Goal: Information Seeking & Learning: Learn about a topic

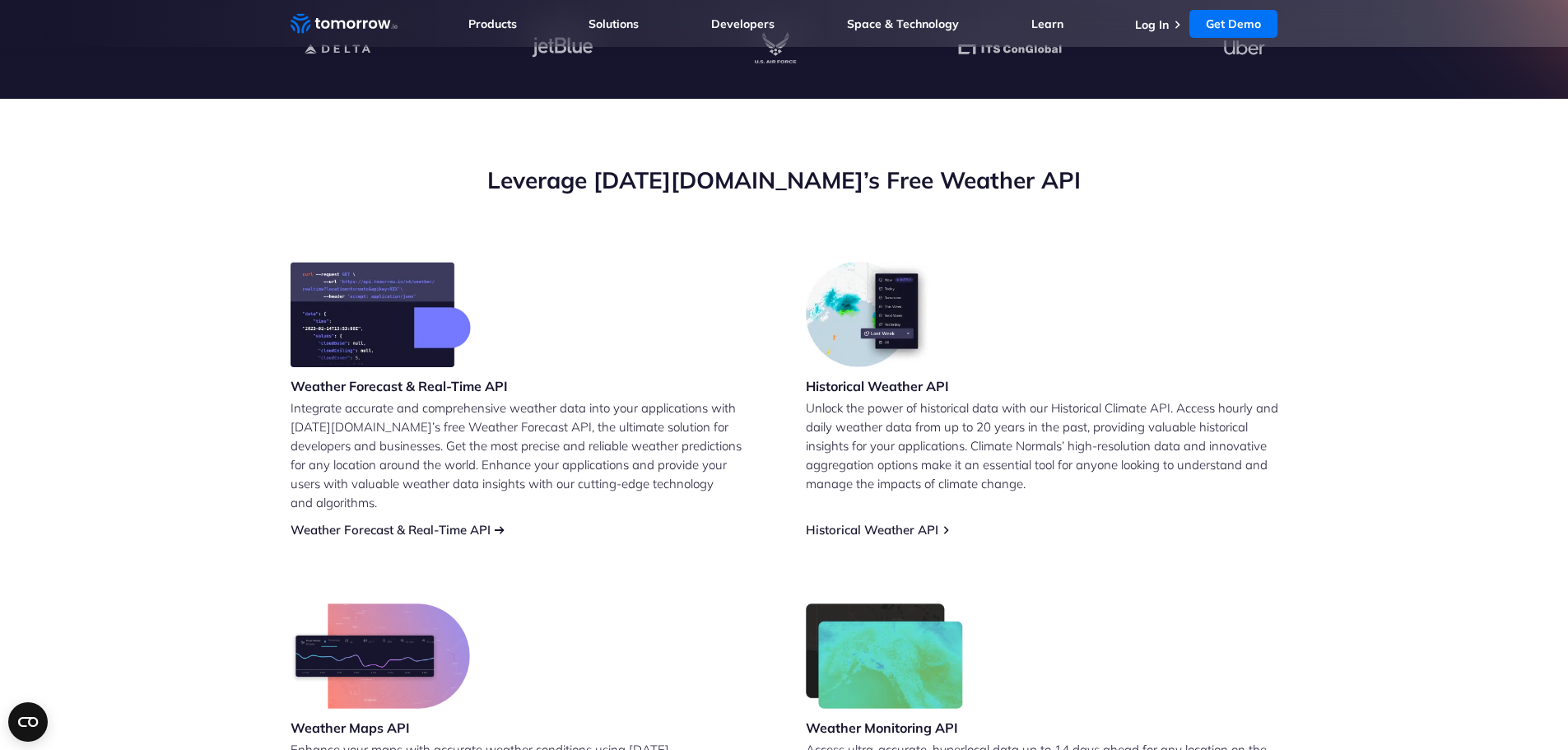
click at [394, 522] on link "Weather Forecast & Real-Time API" at bounding box center [391, 530] width 200 height 16
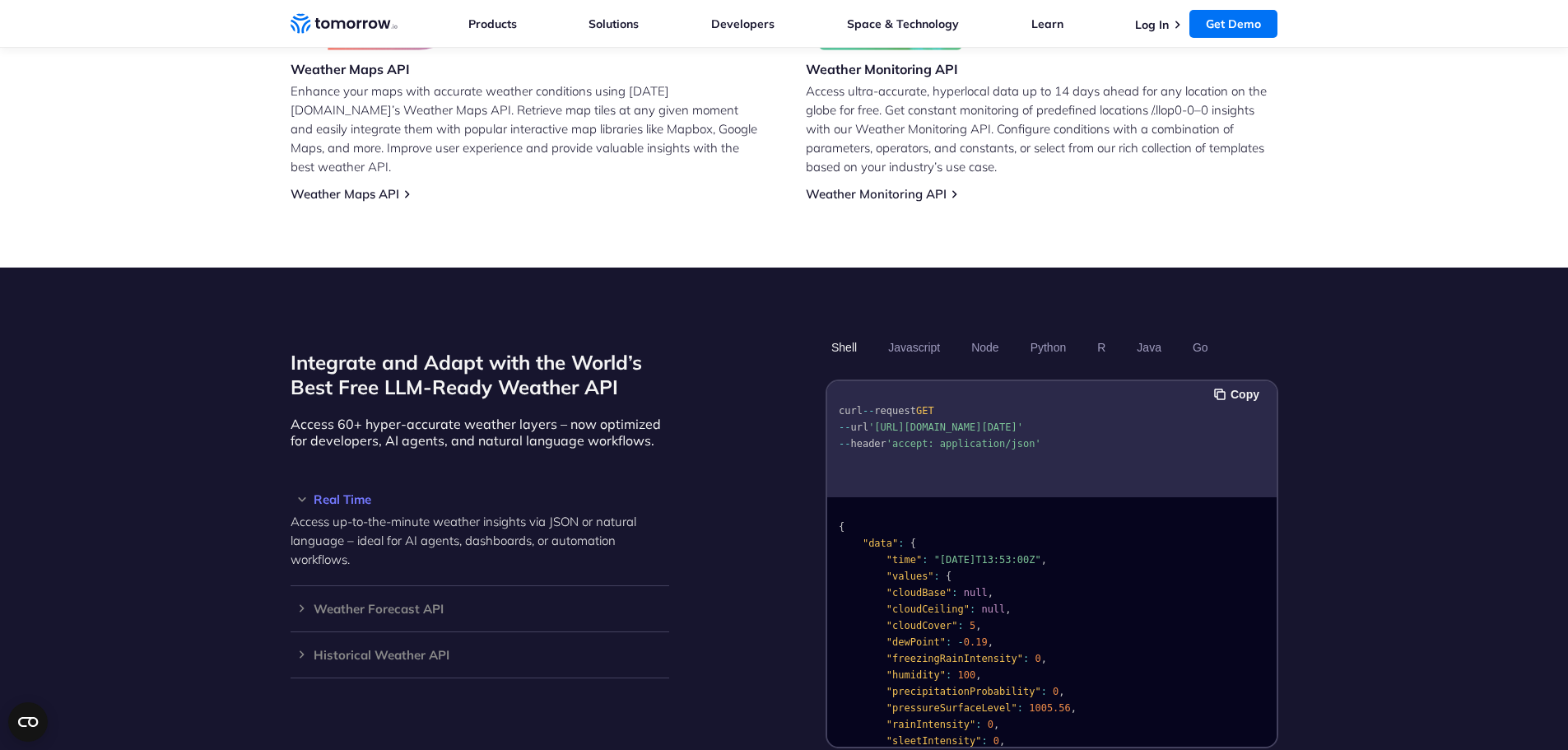
scroll to position [1235, 0]
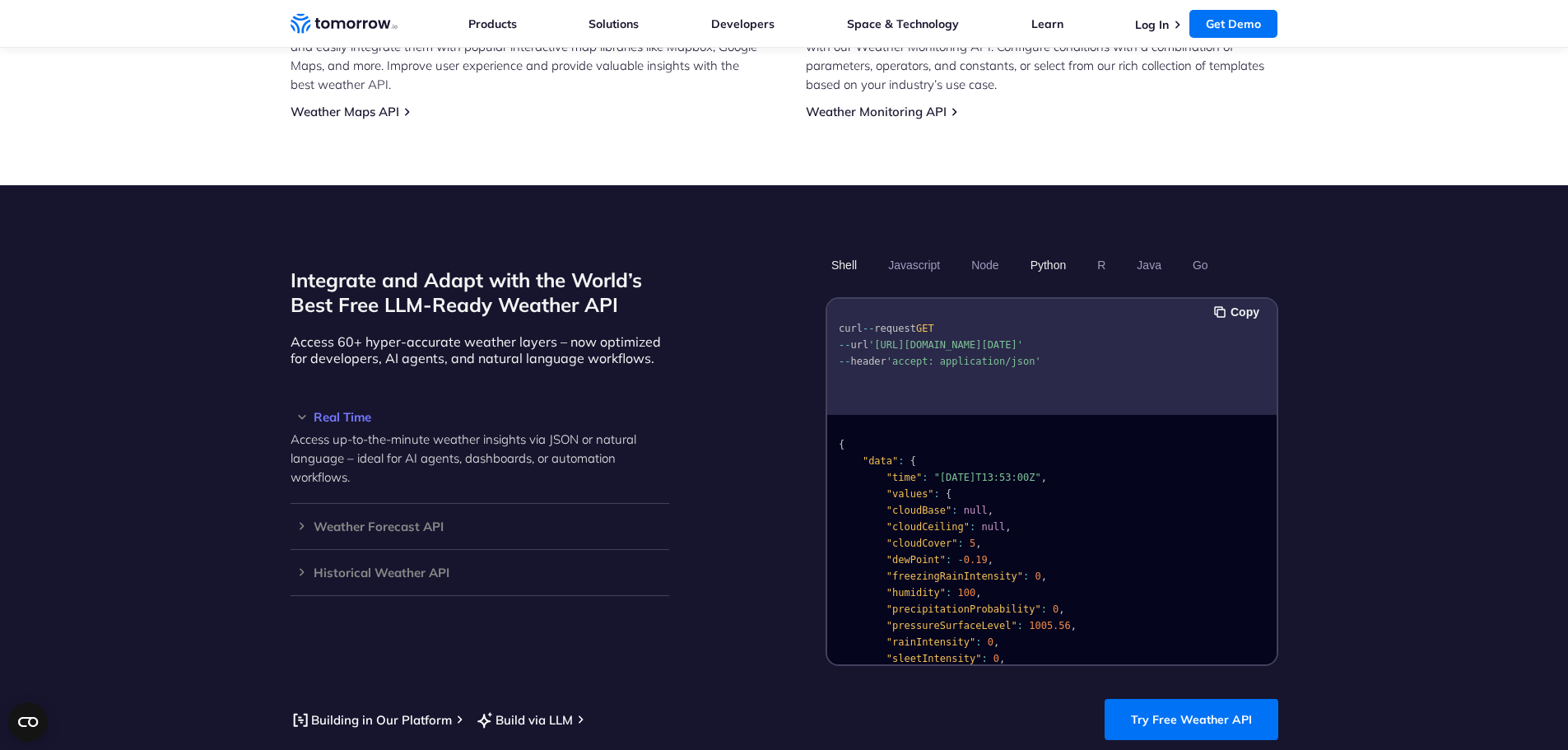
click at [1035, 257] on button "Python" at bounding box center [1047, 265] width 48 height 28
click at [1008, 251] on ul "Shell Javascript Node Python R Java Go" at bounding box center [1052, 265] width 452 height 28
click at [973, 251] on button "Node" at bounding box center [984, 265] width 38 height 28
click at [1089, 251] on ul "Shell Javascript Node Python R Java Go" at bounding box center [1052, 265] width 452 height 28
click at [1113, 251] on ul "Shell Javascript Node Python R Java Go" at bounding box center [1052, 265] width 452 height 28
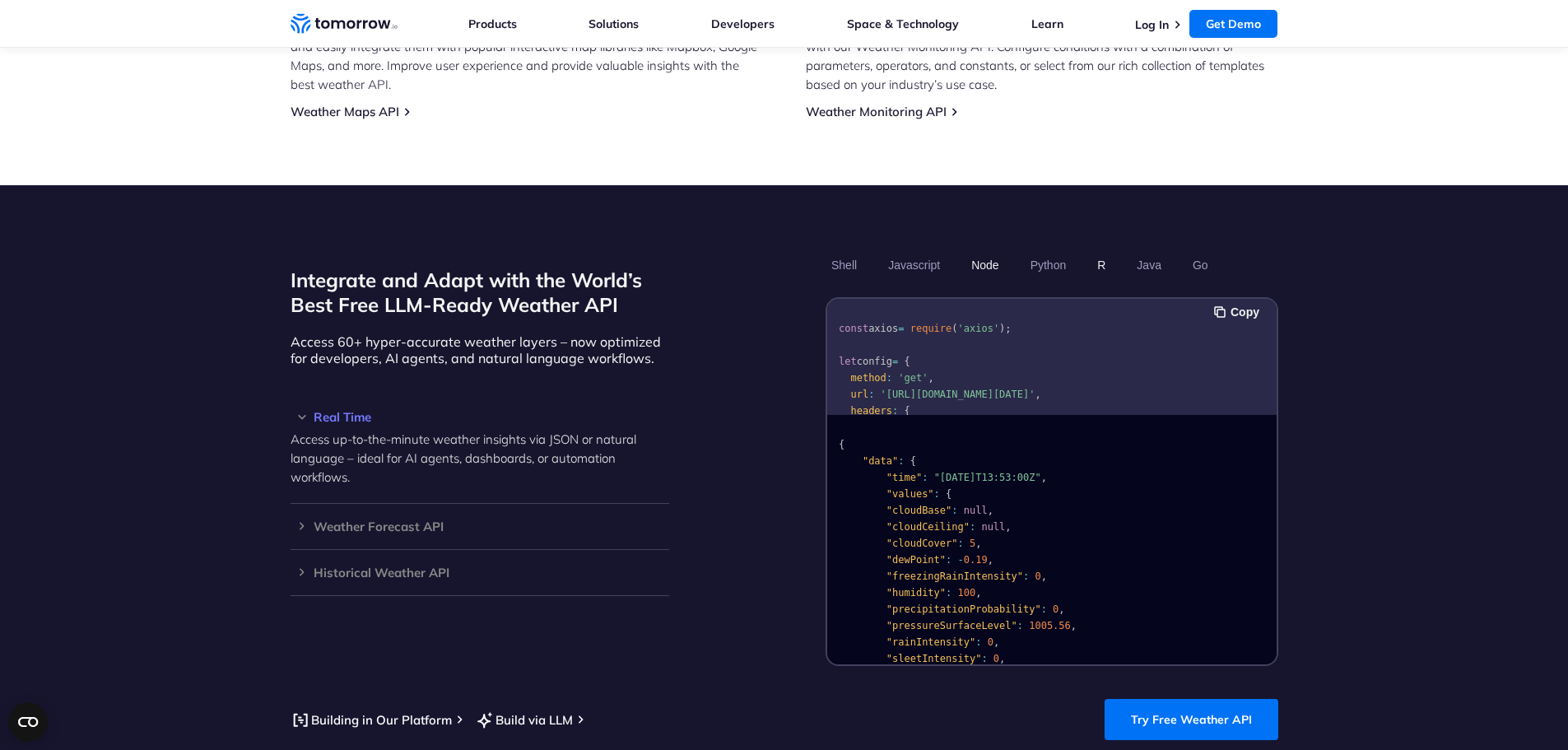
click at [1109, 251] on button "R" at bounding box center [1101, 265] width 20 height 28
click at [1029, 251] on button "Python" at bounding box center [1047, 265] width 48 height 28
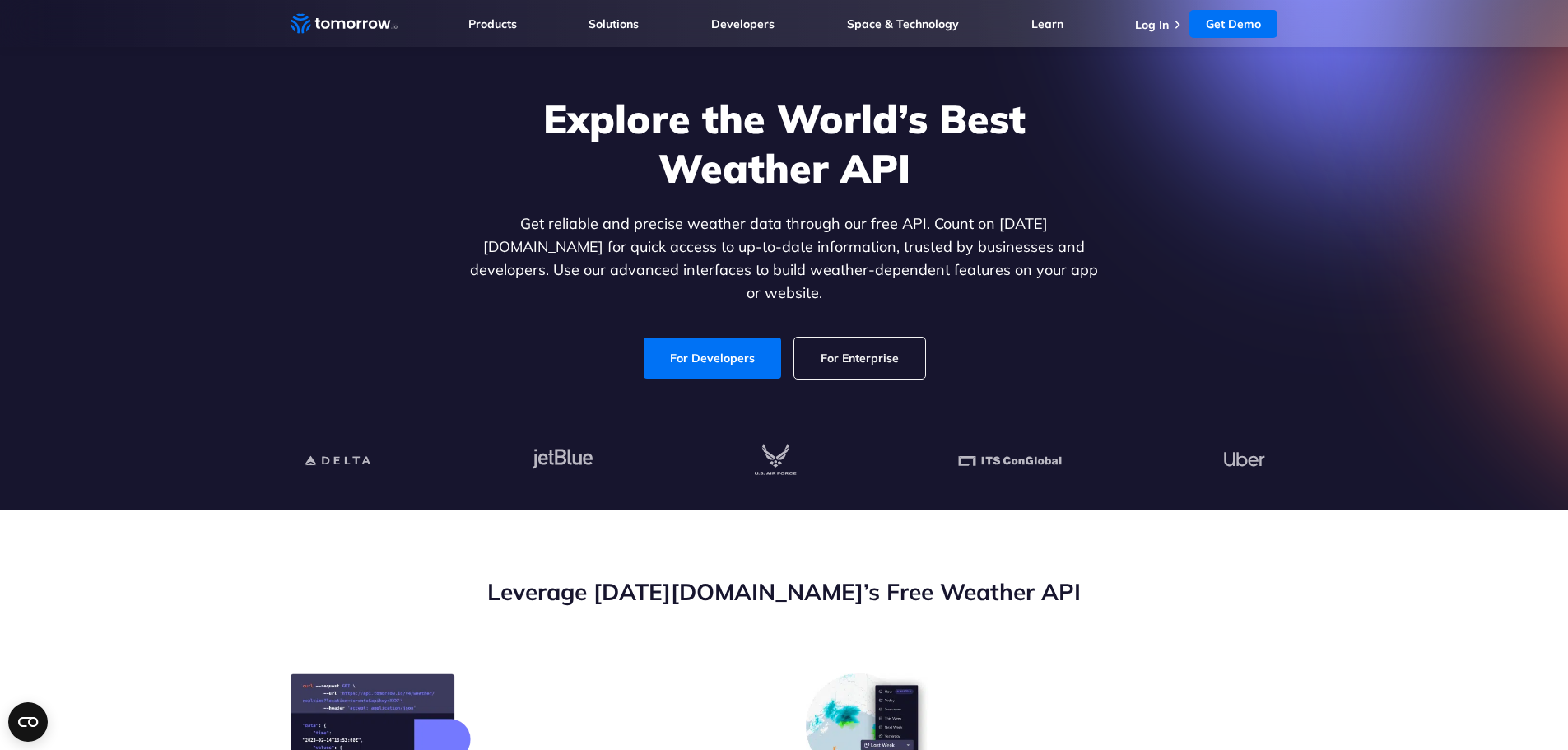
scroll to position [0, 0]
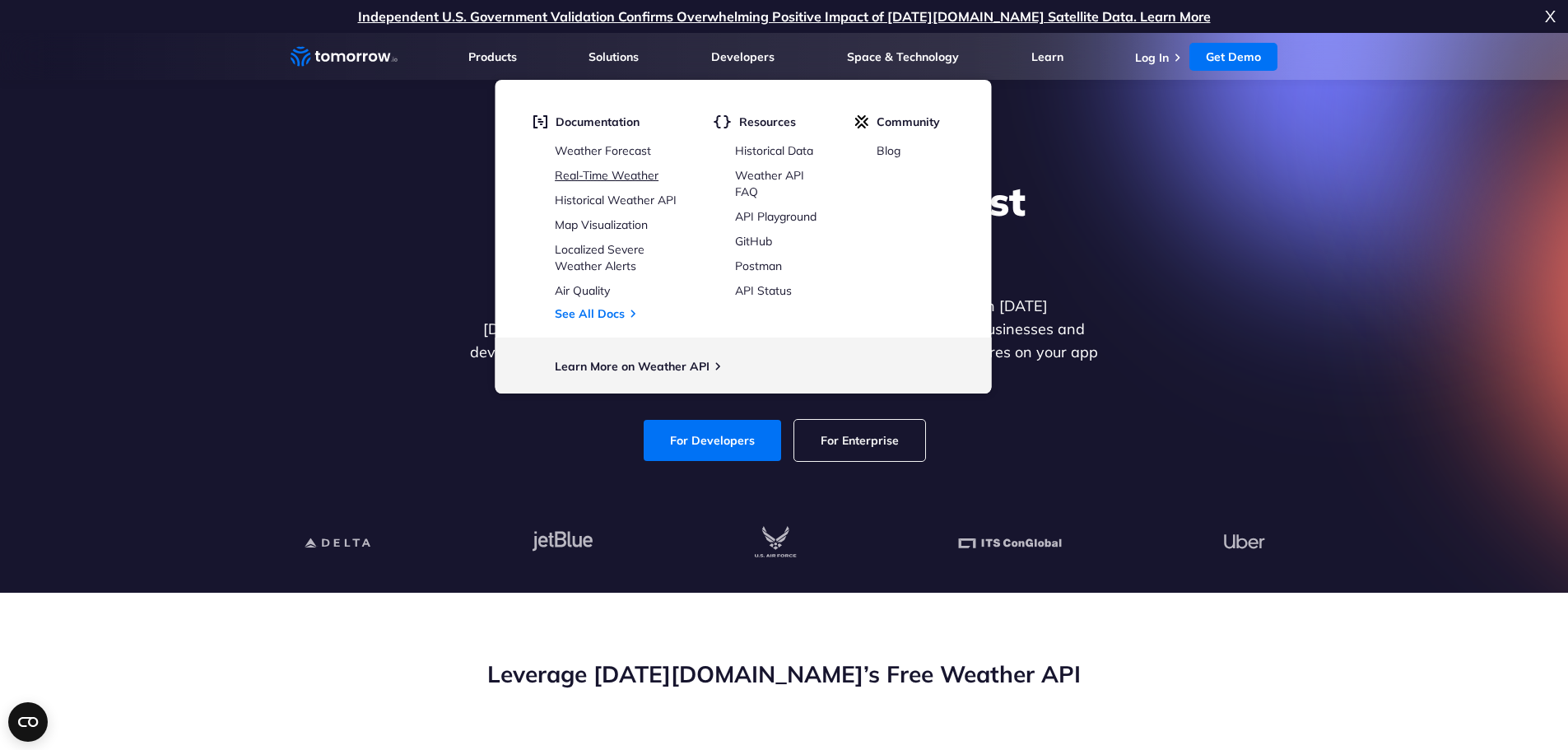
click at [634, 174] on link "Real-Time Weather" at bounding box center [606, 175] width 104 height 15
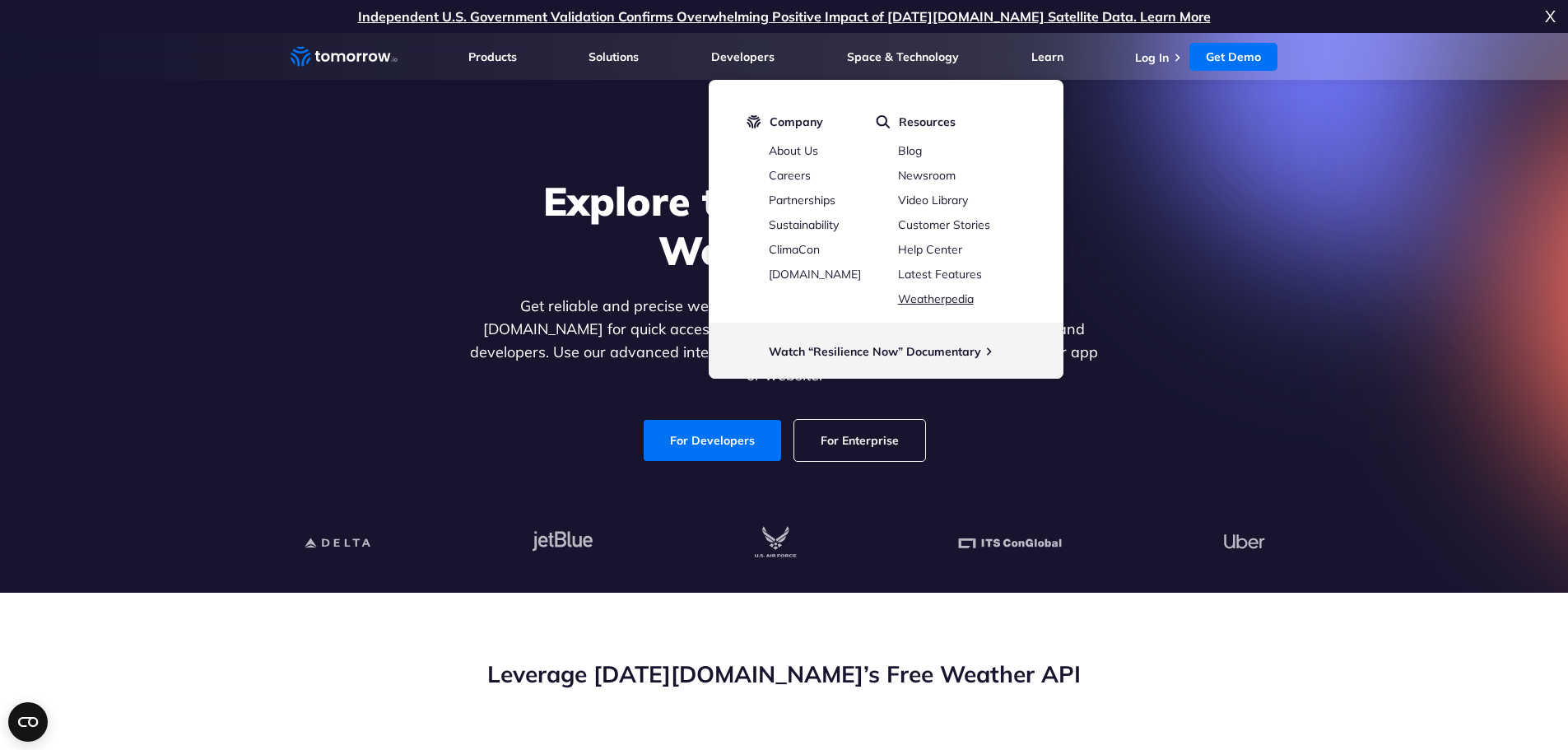
click at [942, 300] on link "Weatherpedia" at bounding box center [935, 298] width 76 height 15
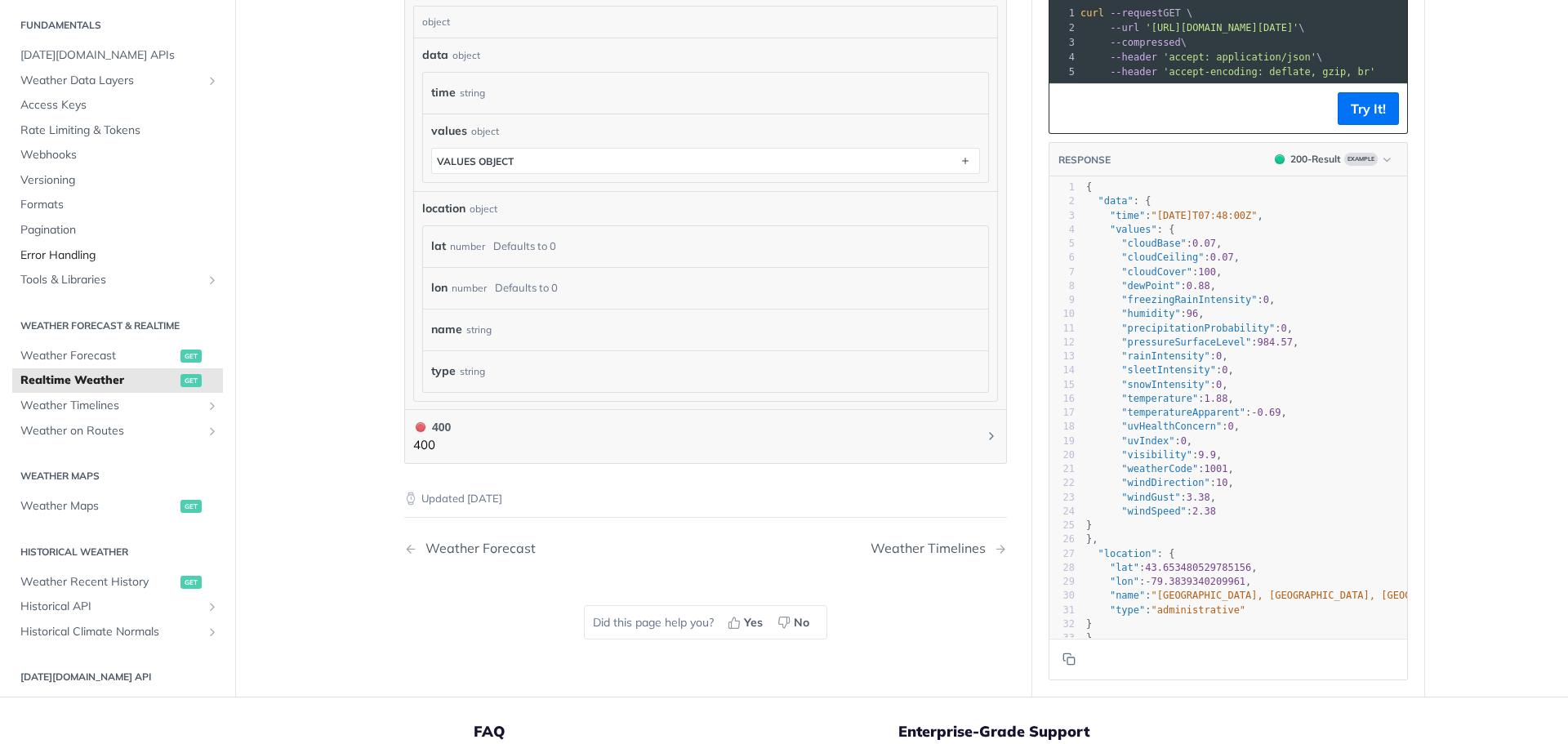
scroll to position [683, 0]
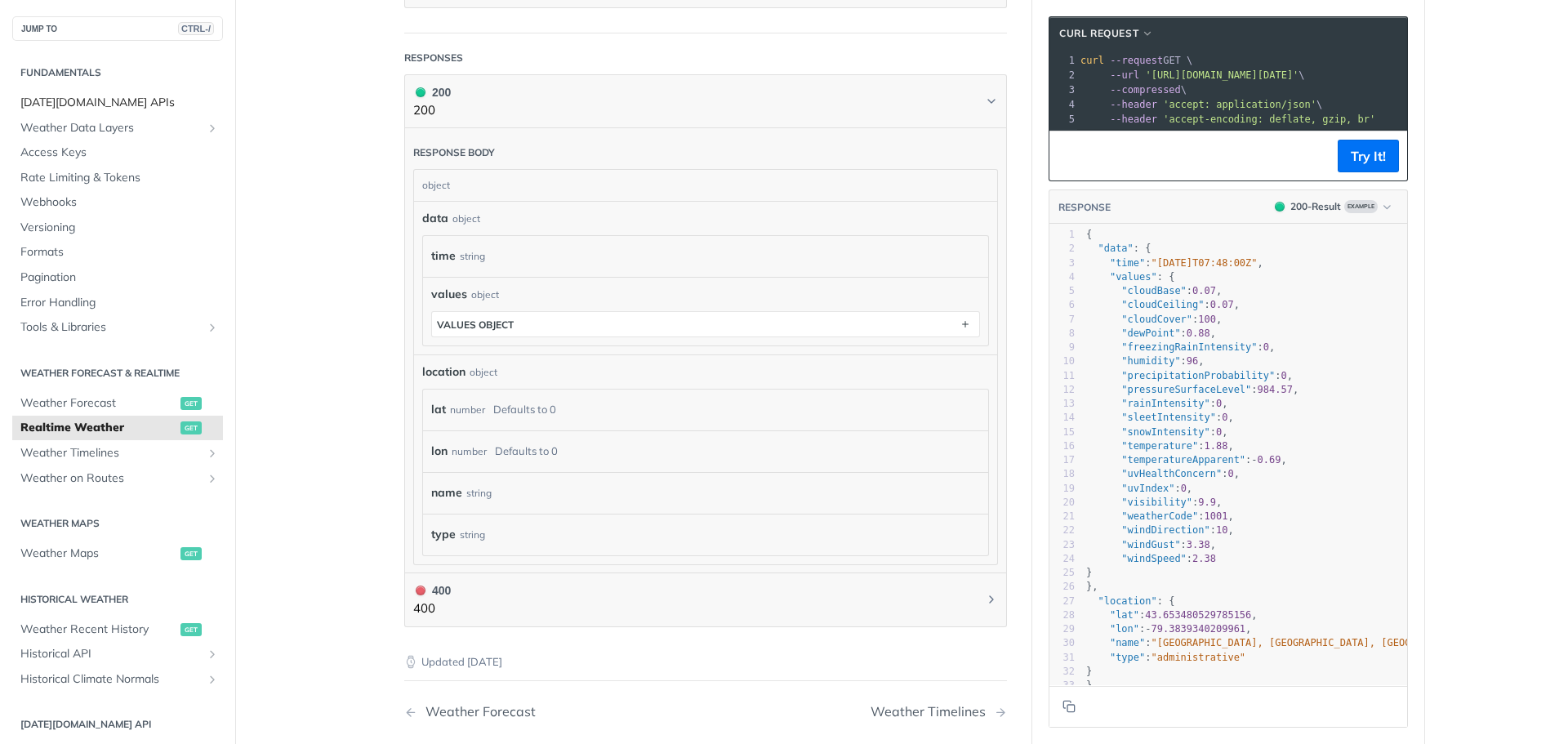
click at [98, 106] on span "Tomorrow.io APIs" at bounding box center [120, 103] width 199 height 16
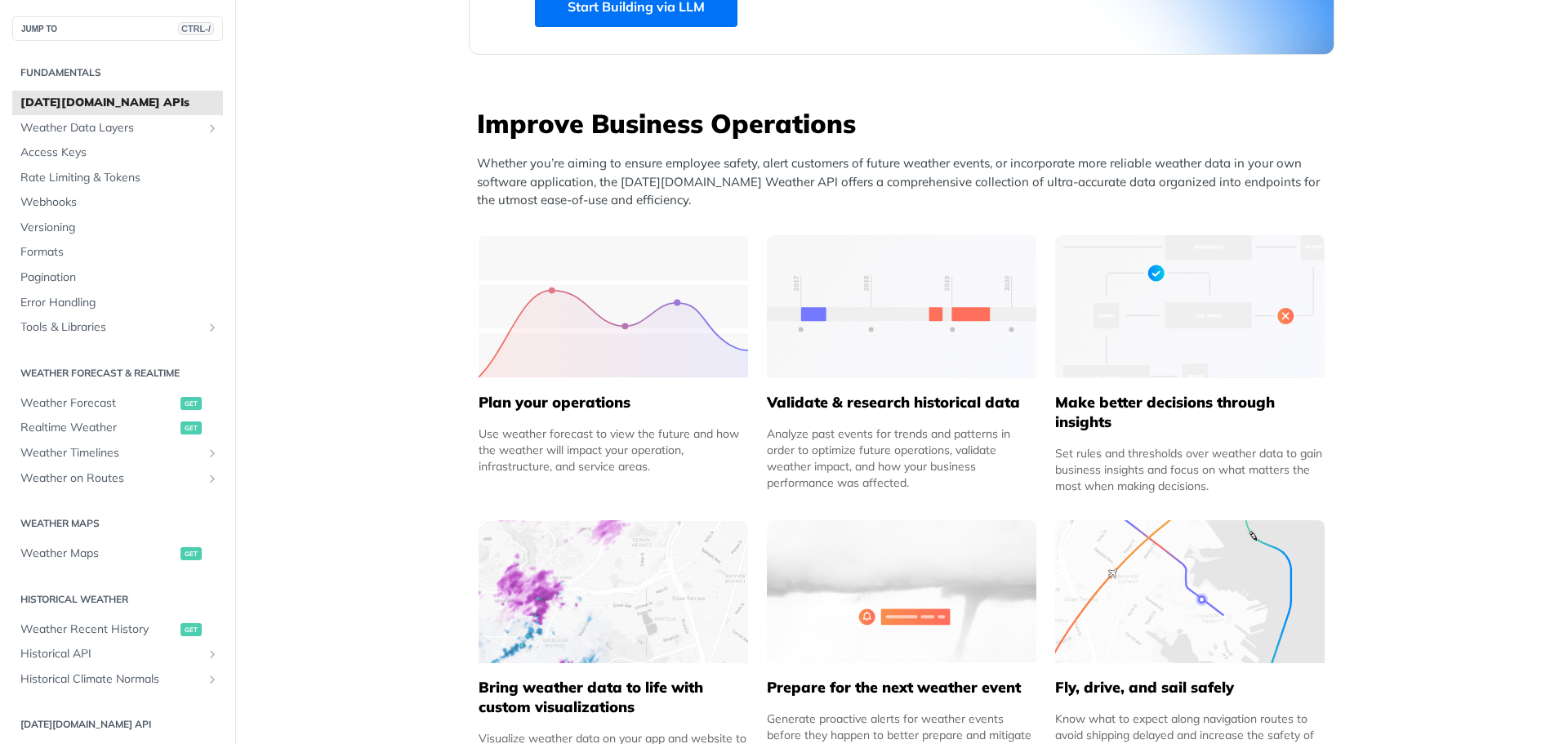
scroll to position [1061, 0]
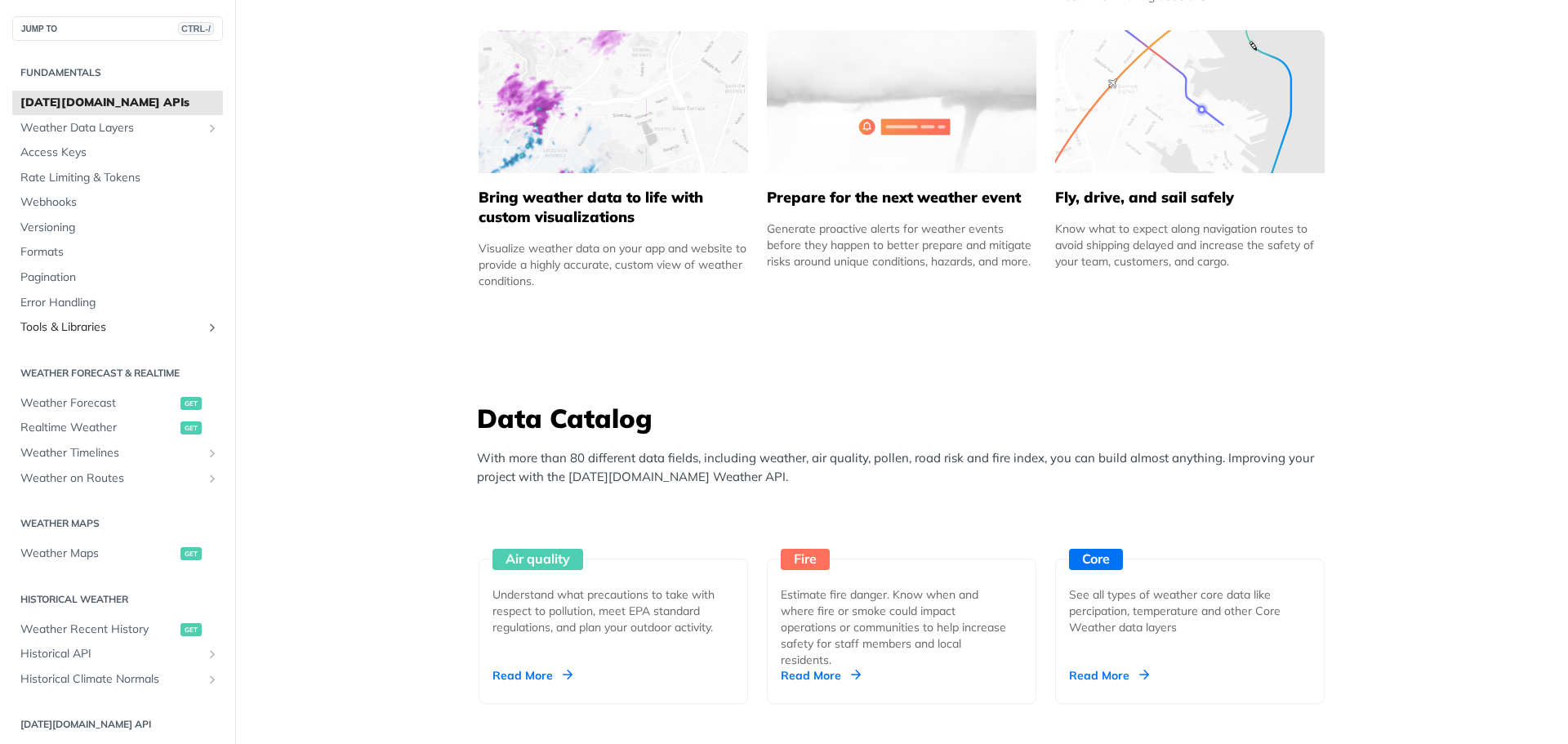
click at [116, 331] on span "Tools & Libraries" at bounding box center [111, 327] width 181 height 16
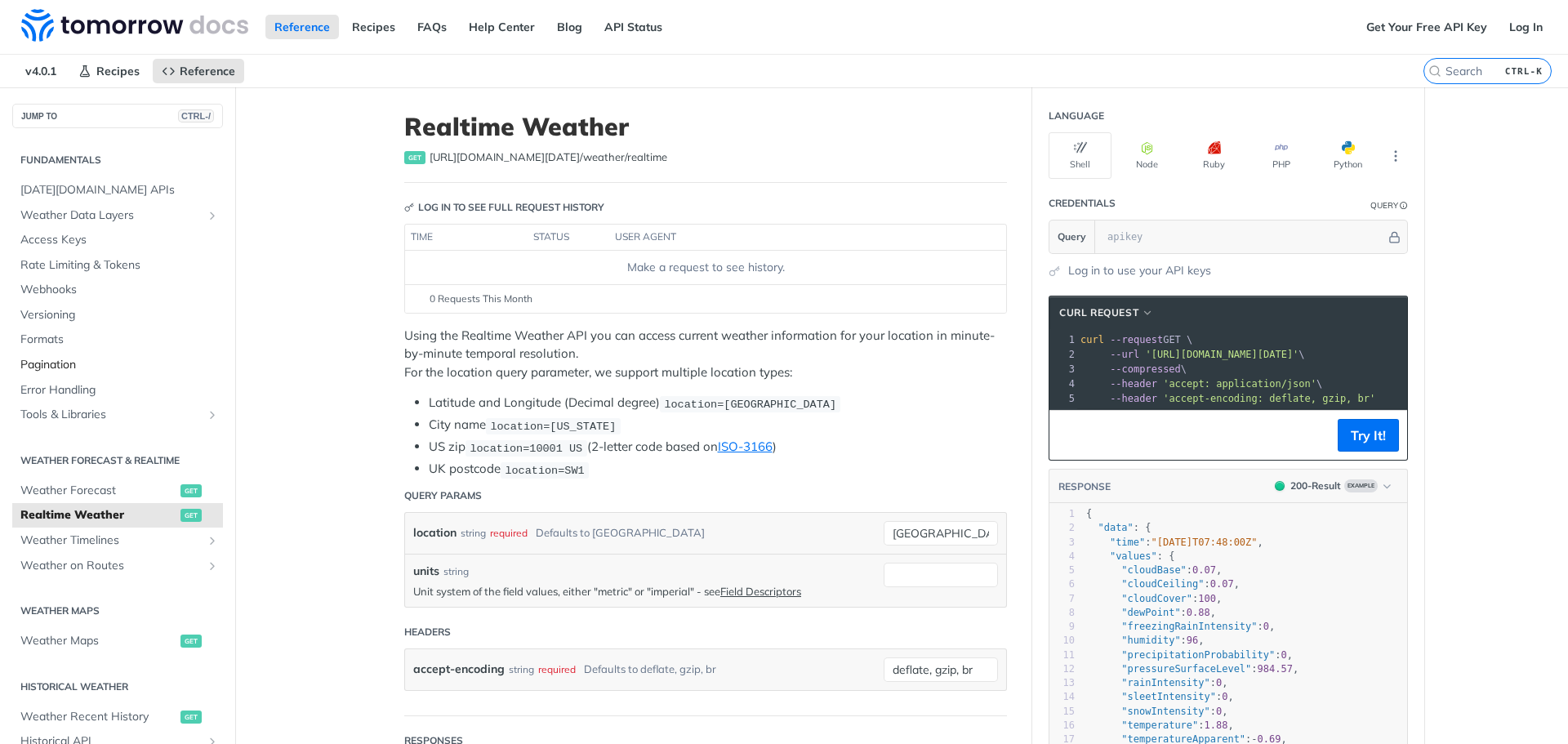
click at [29, 362] on span "Pagination" at bounding box center [120, 364] width 199 height 16
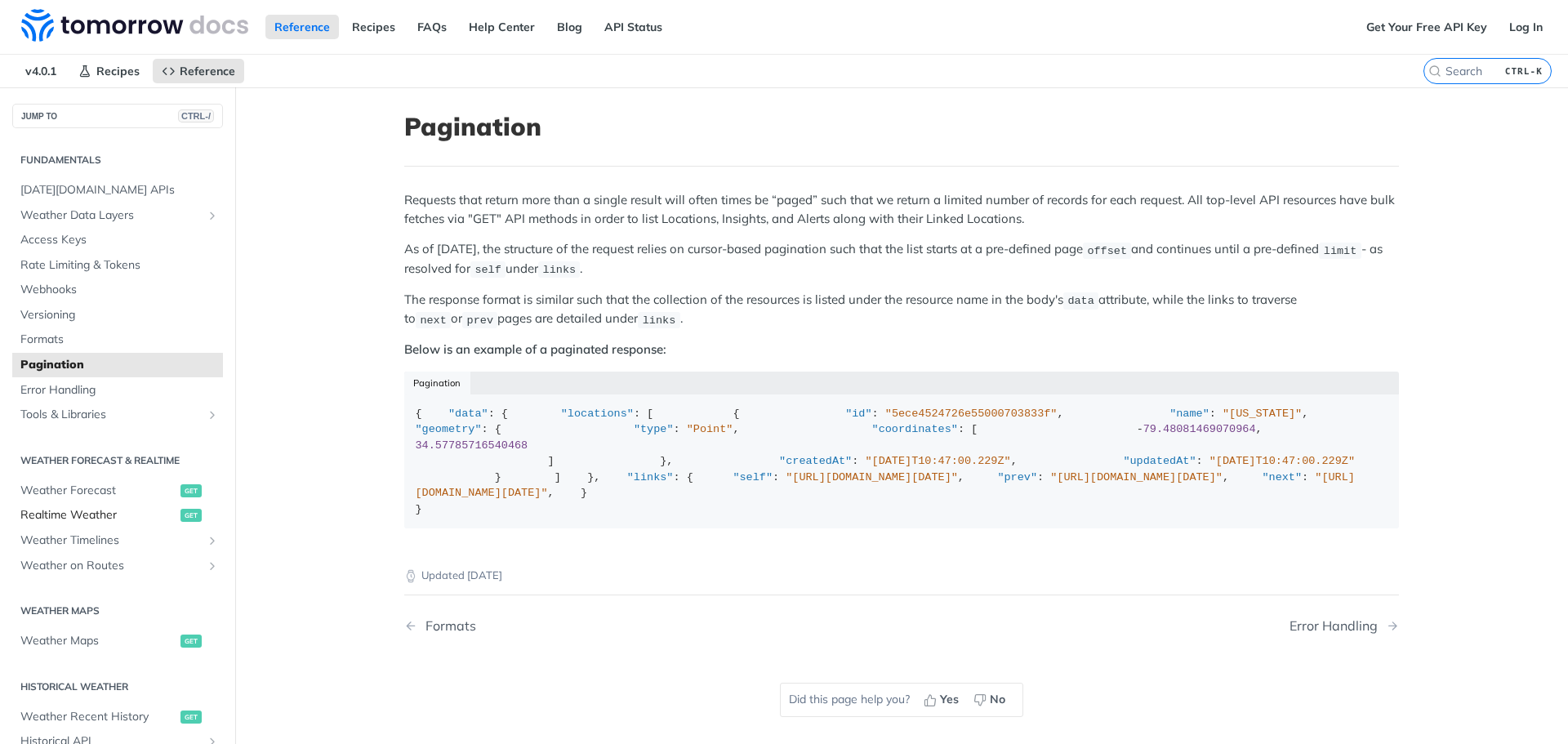
click at [69, 520] on span "Realtime Weather" at bounding box center [98, 514] width 156 height 16
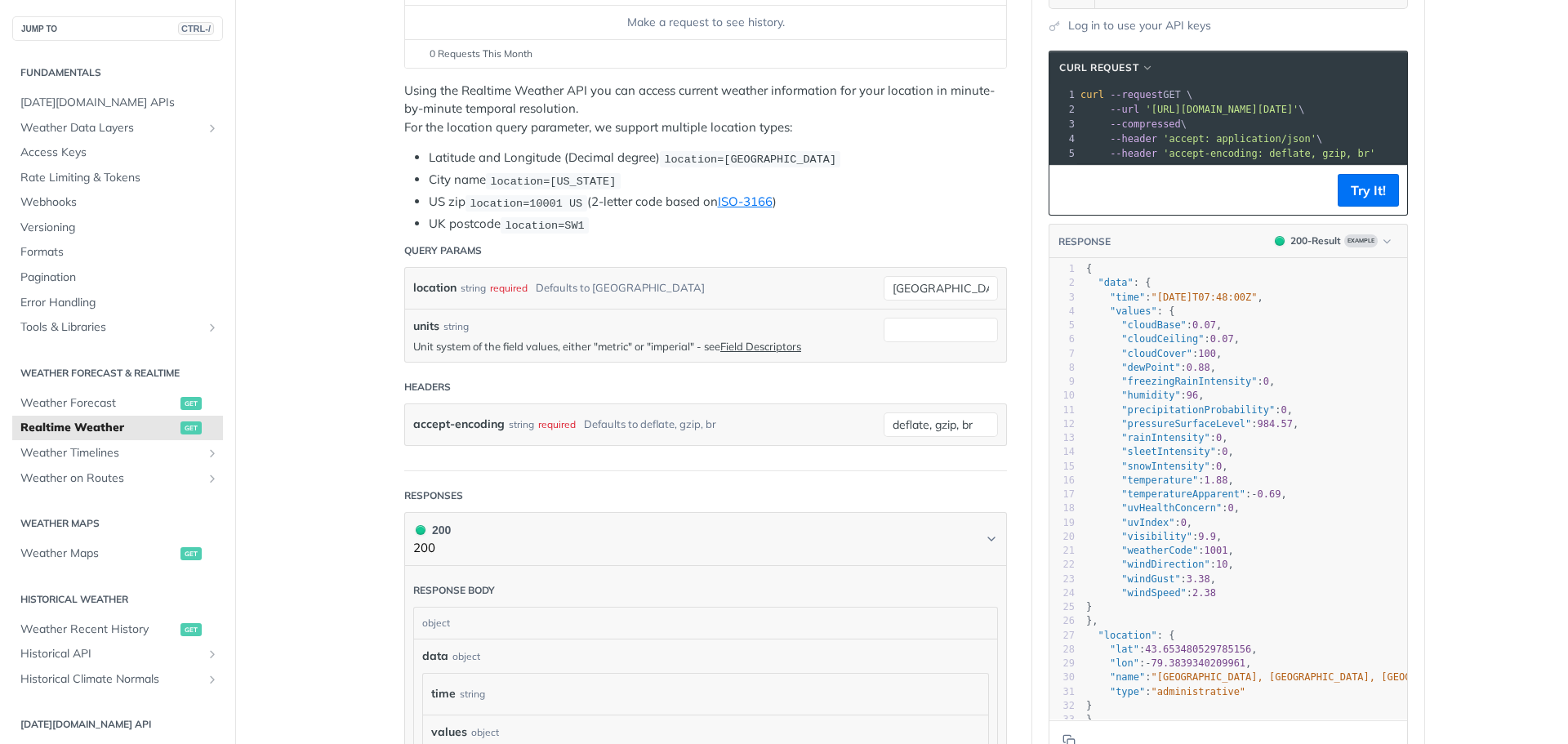
scroll to position [82, 0]
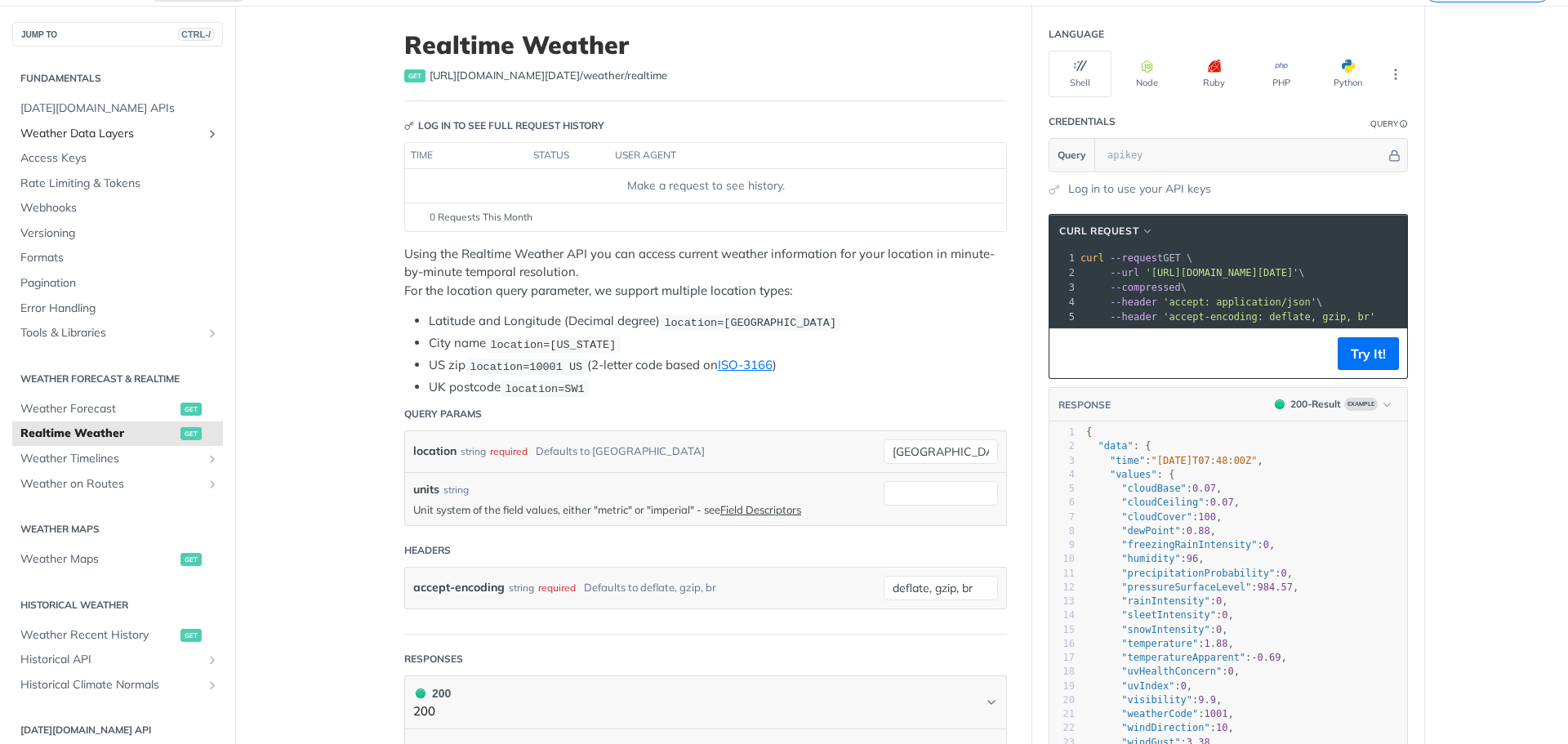
click at [190, 133] on link "Weather Data Layers" at bounding box center [117, 134] width 211 height 24
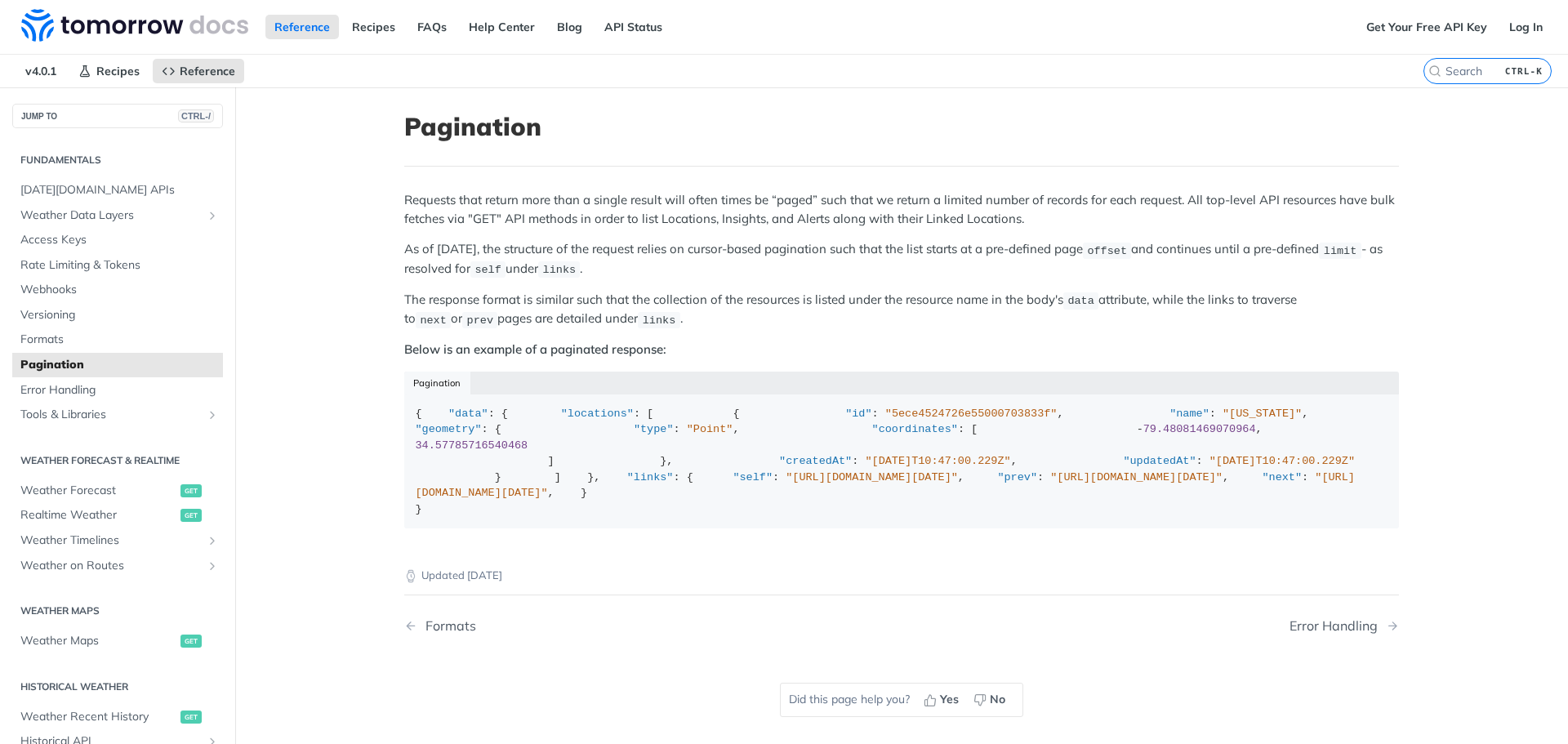
scroll to position [341, 0]
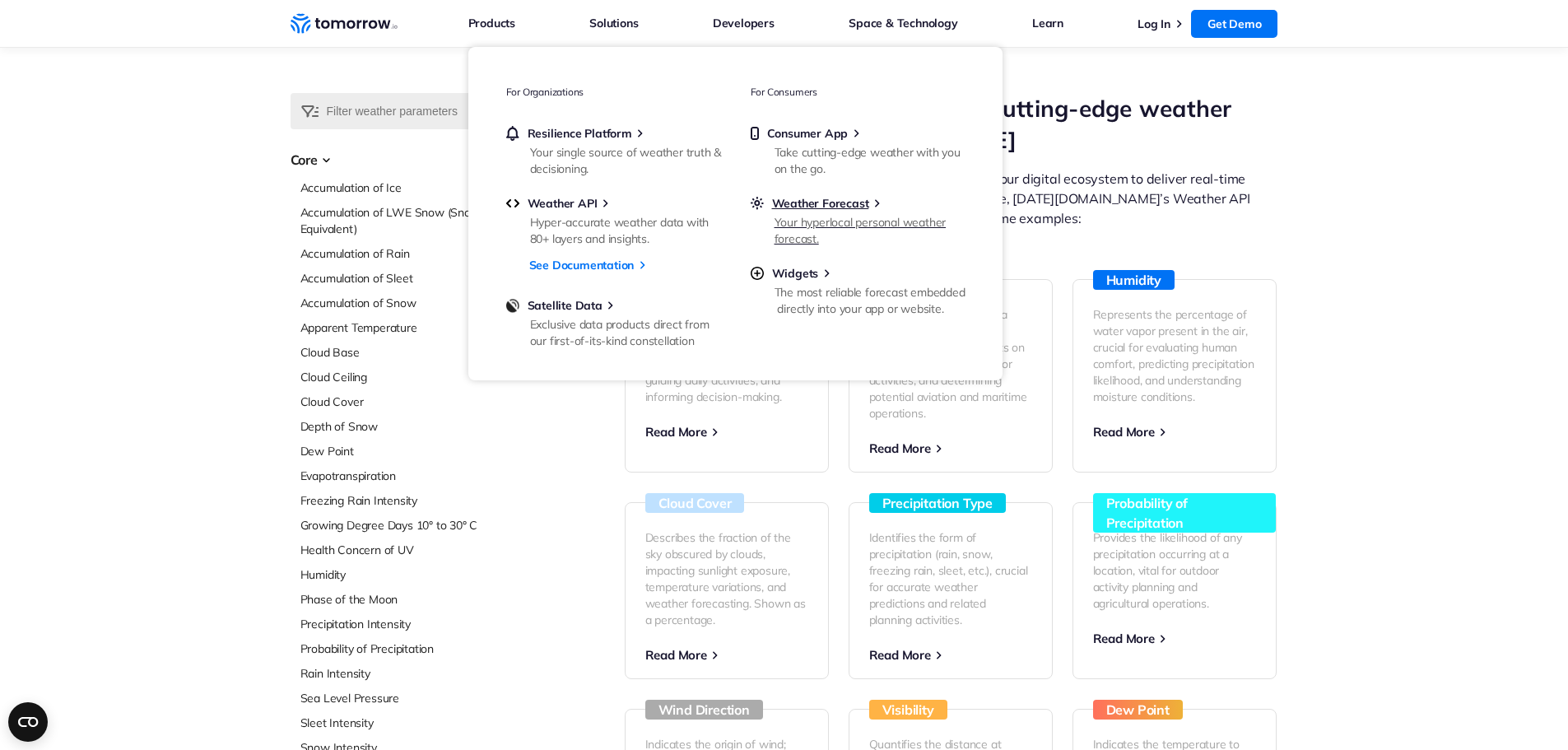
click at [837, 212] on link "Weather Forecast Your hyperlocal personal weather forecast." at bounding box center [857, 219] width 214 height 48
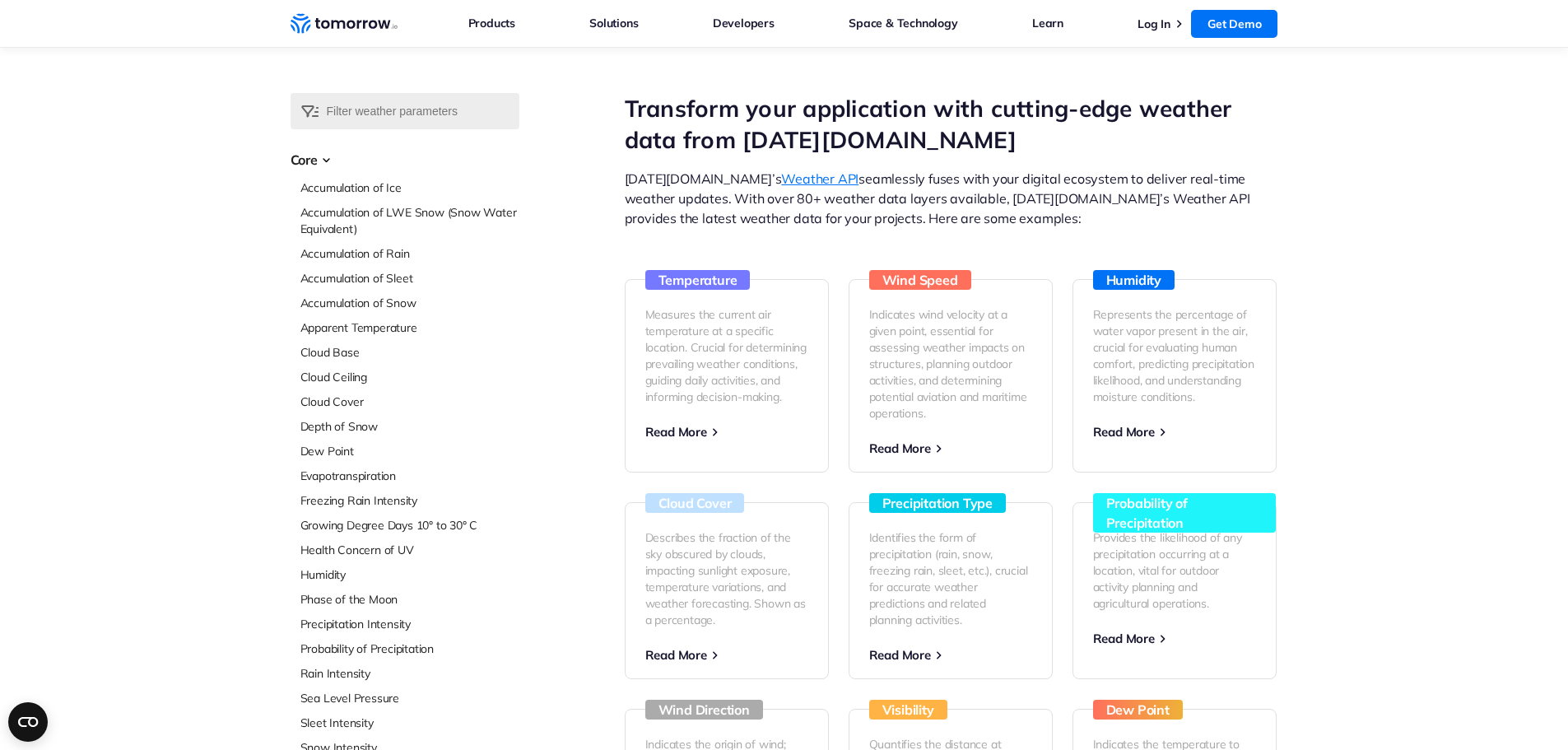
click at [70, 507] on div "Select Data Layer Core Accumulation of Ice Accumulation of LWE Snow (Snow Water…" at bounding box center [784, 695] width 1568 height 1205
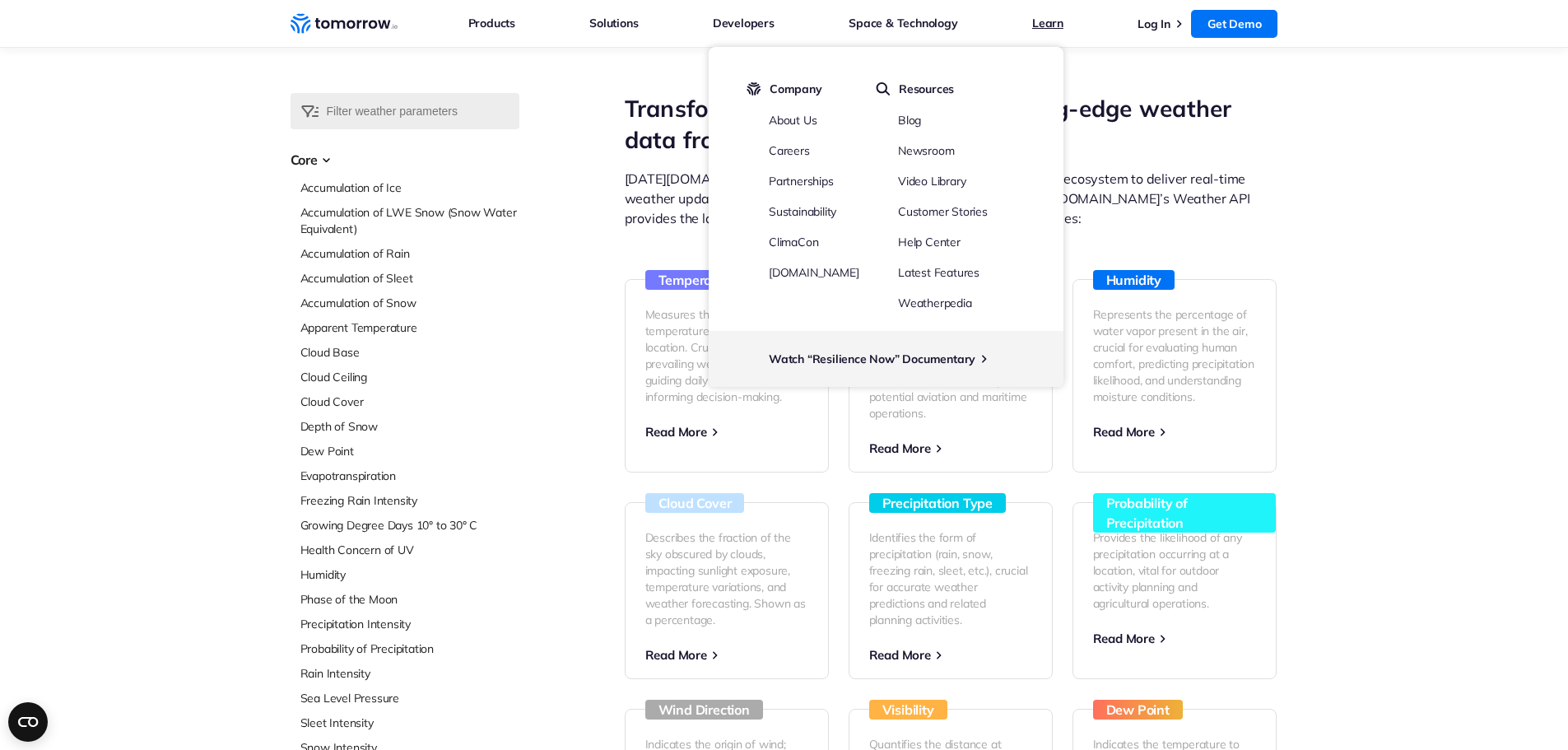
click at [1058, 14] on link "Learn" at bounding box center [1048, 23] width 31 height 22
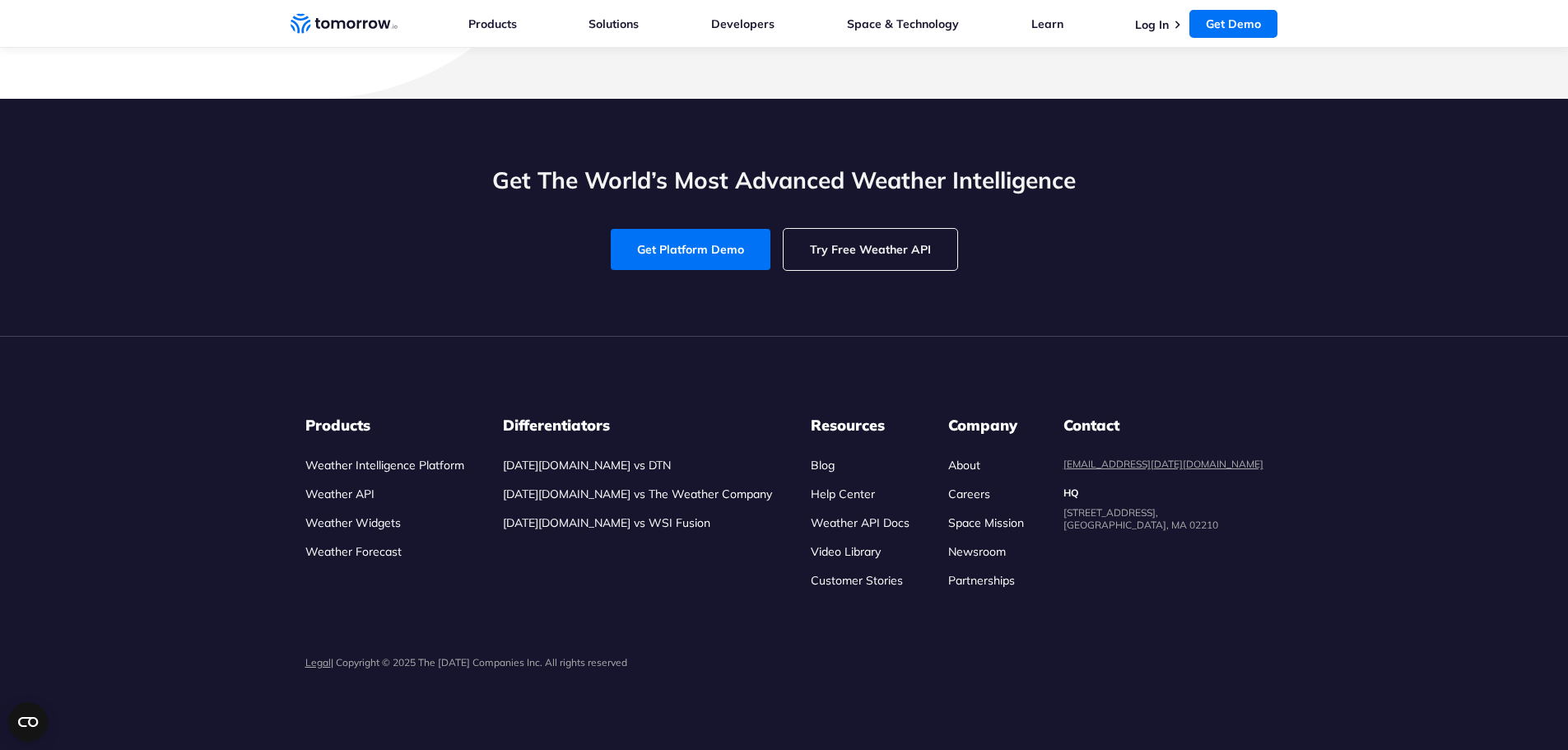
scroll to position [6254, 0]
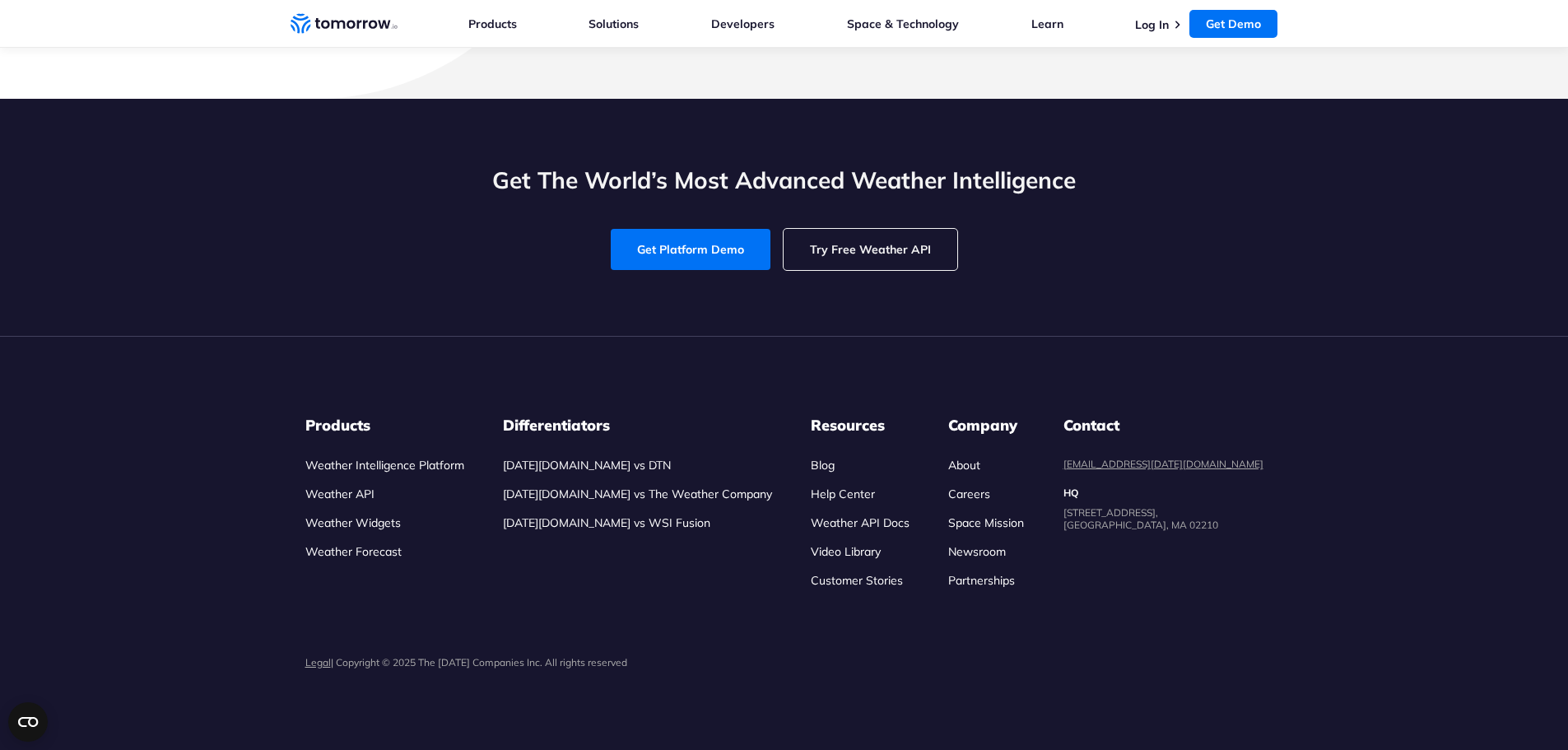
scroll to position [5925, 0]
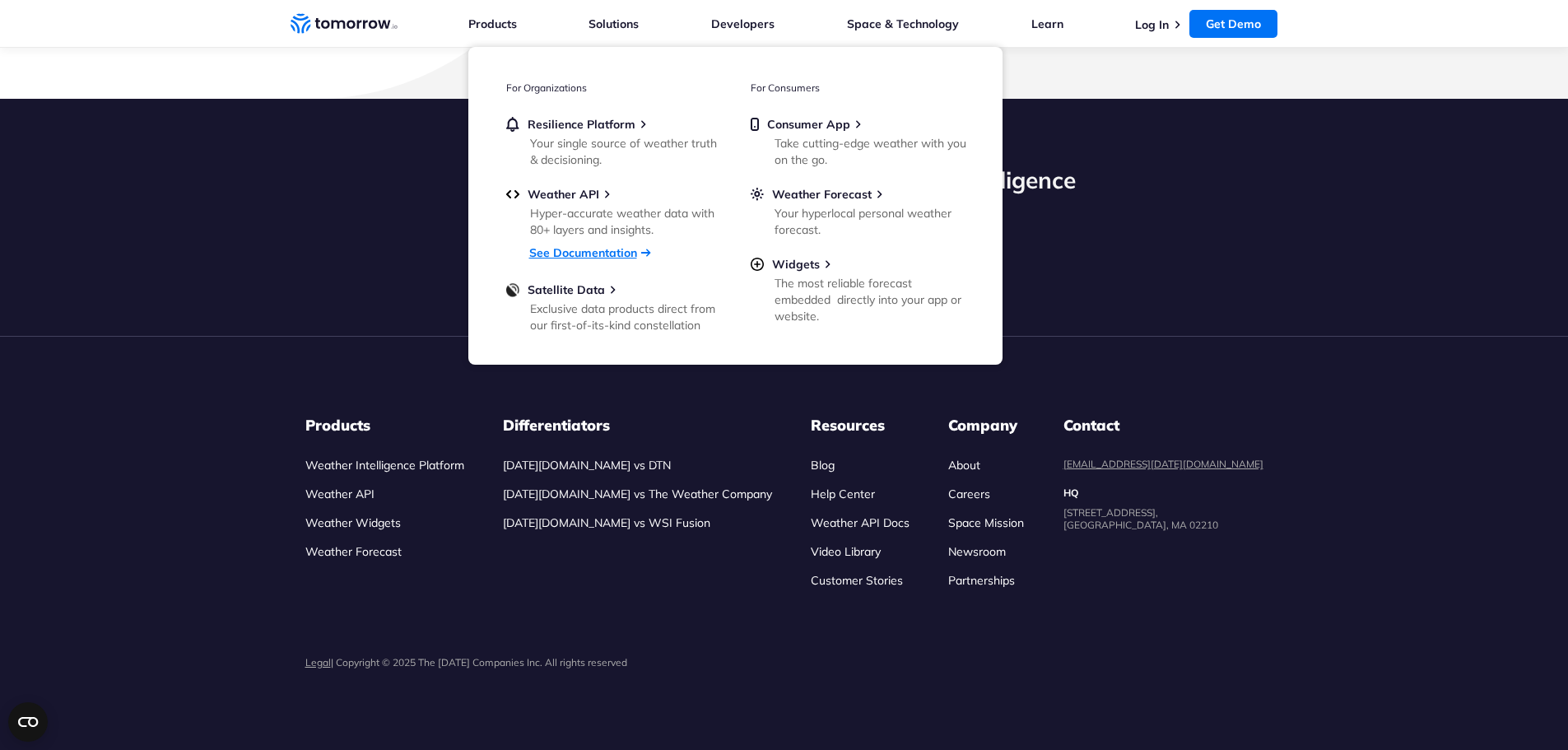
click at [598, 254] on link "See Documentation" at bounding box center [583, 252] width 108 height 15
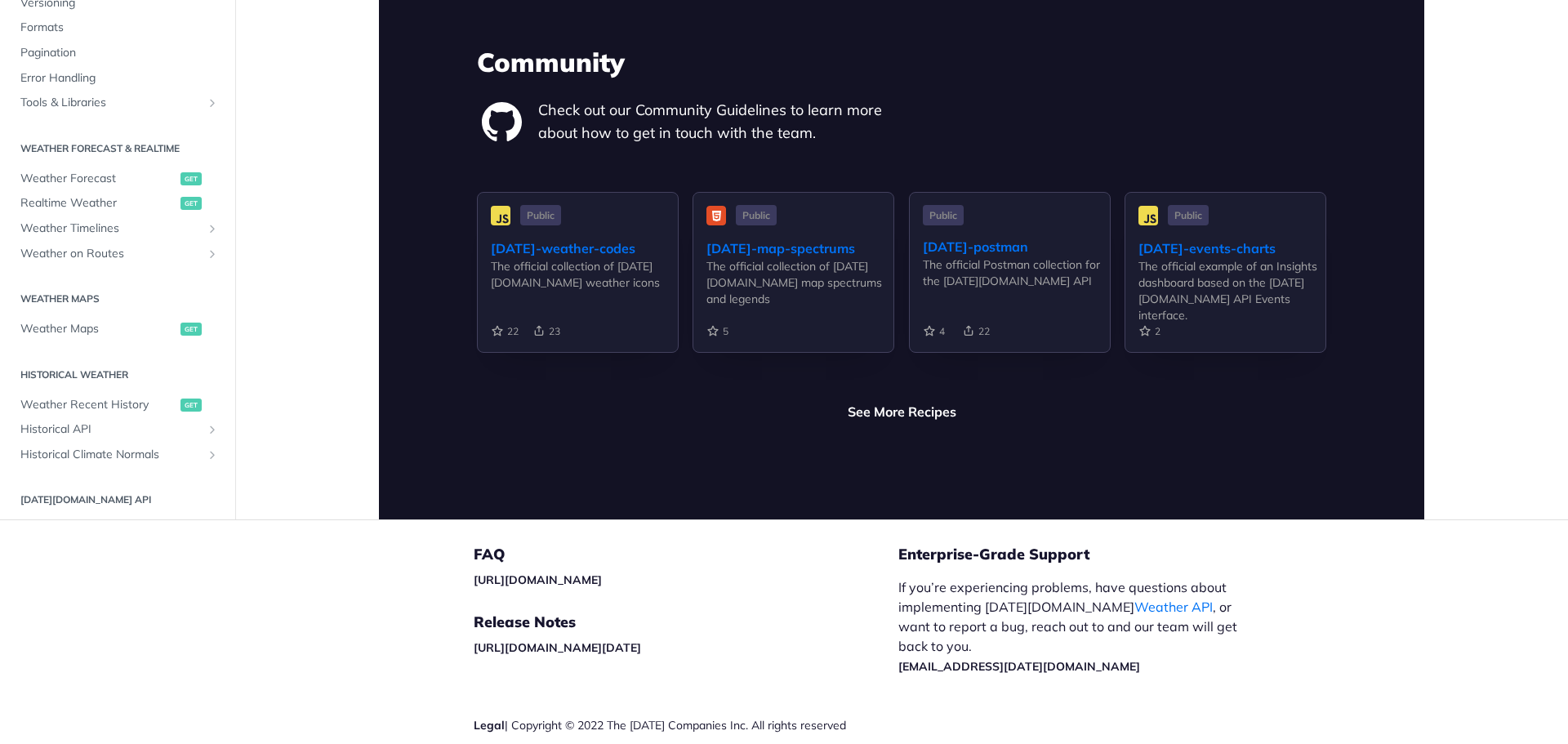
scroll to position [3871, 0]
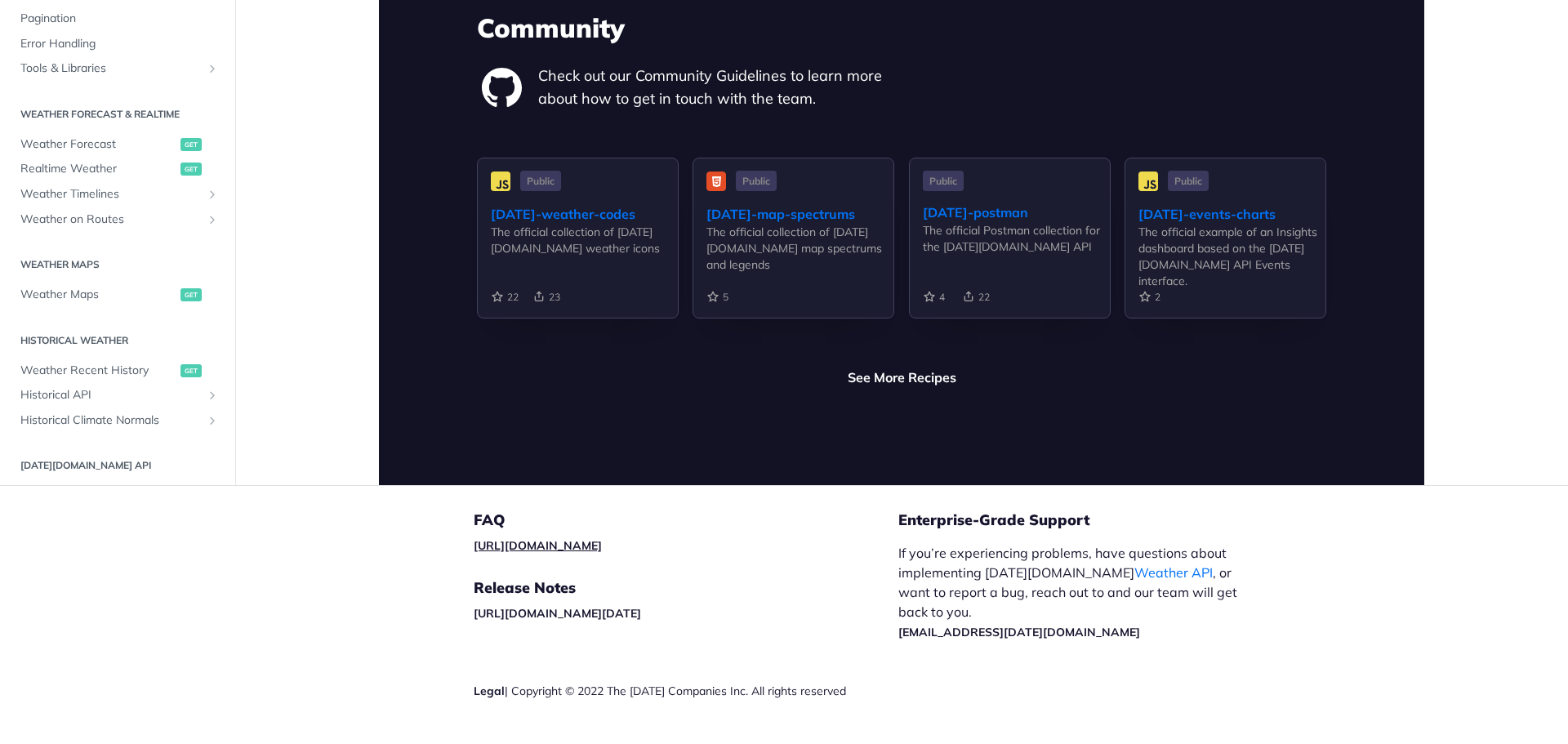
click at [602, 538] on link "[URL][DOMAIN_NAME]" at bounding box center [538, 545] width 128 height 15
click at [587, 538] on link "[URL][DOMAIN_NAME]" at bounding box center [538, 545] width 128 height 15
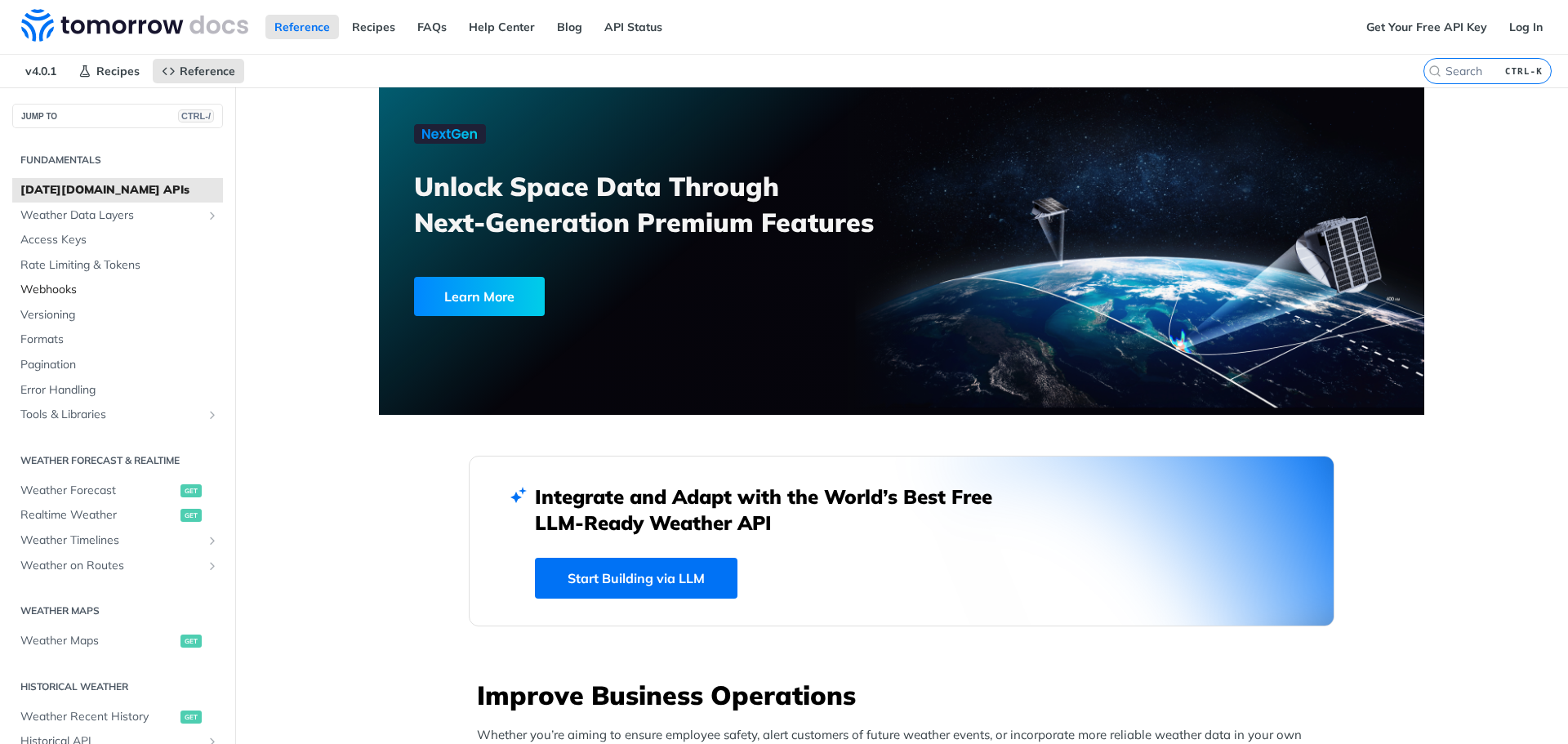
click at [62, 293] on span "Webhooks" at bounding box center [120, 289] width 199 height 16
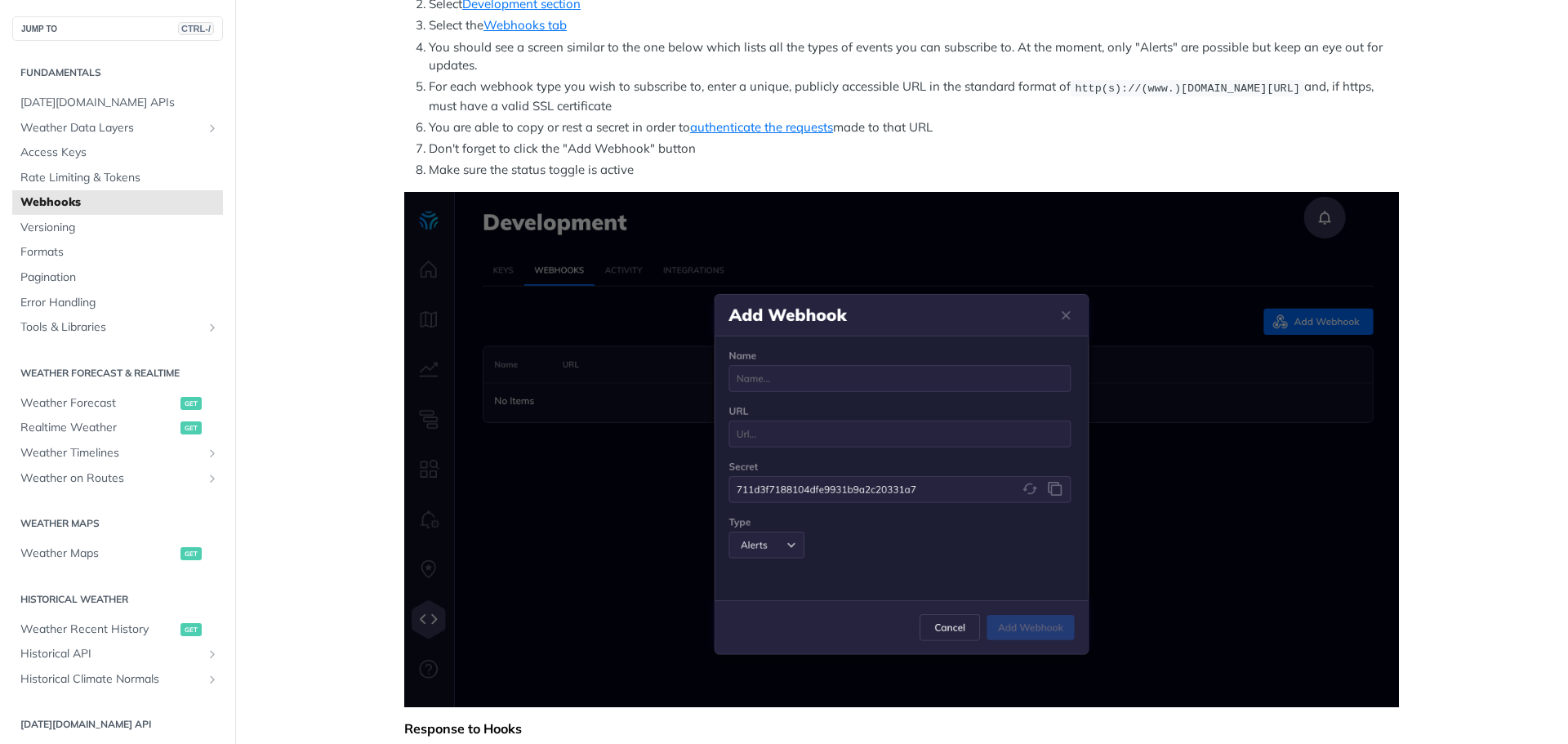
scroll to position [408, 0]
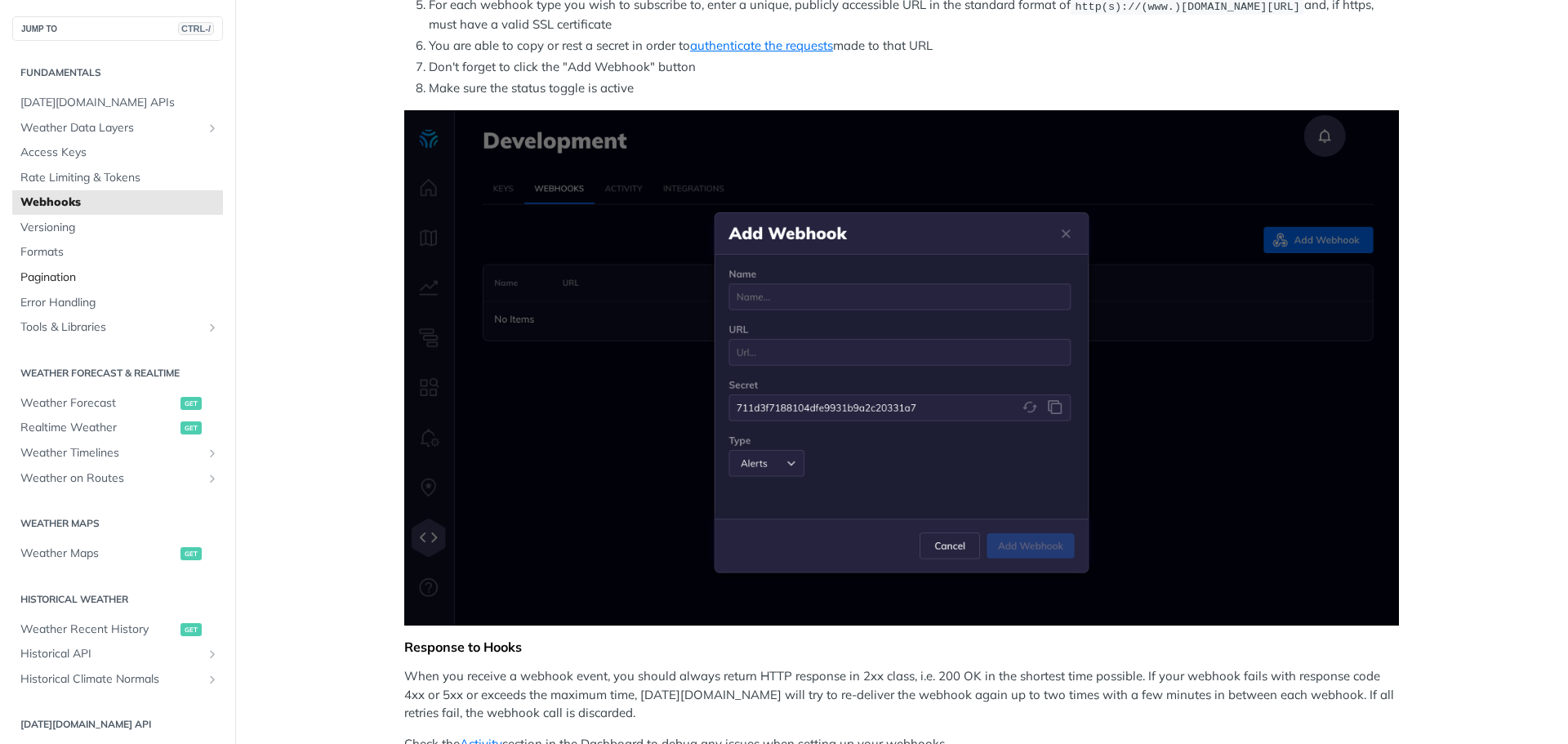
click at [24, 274] on span "Pagination" at bounding box center [120, 277] width 199 height 16
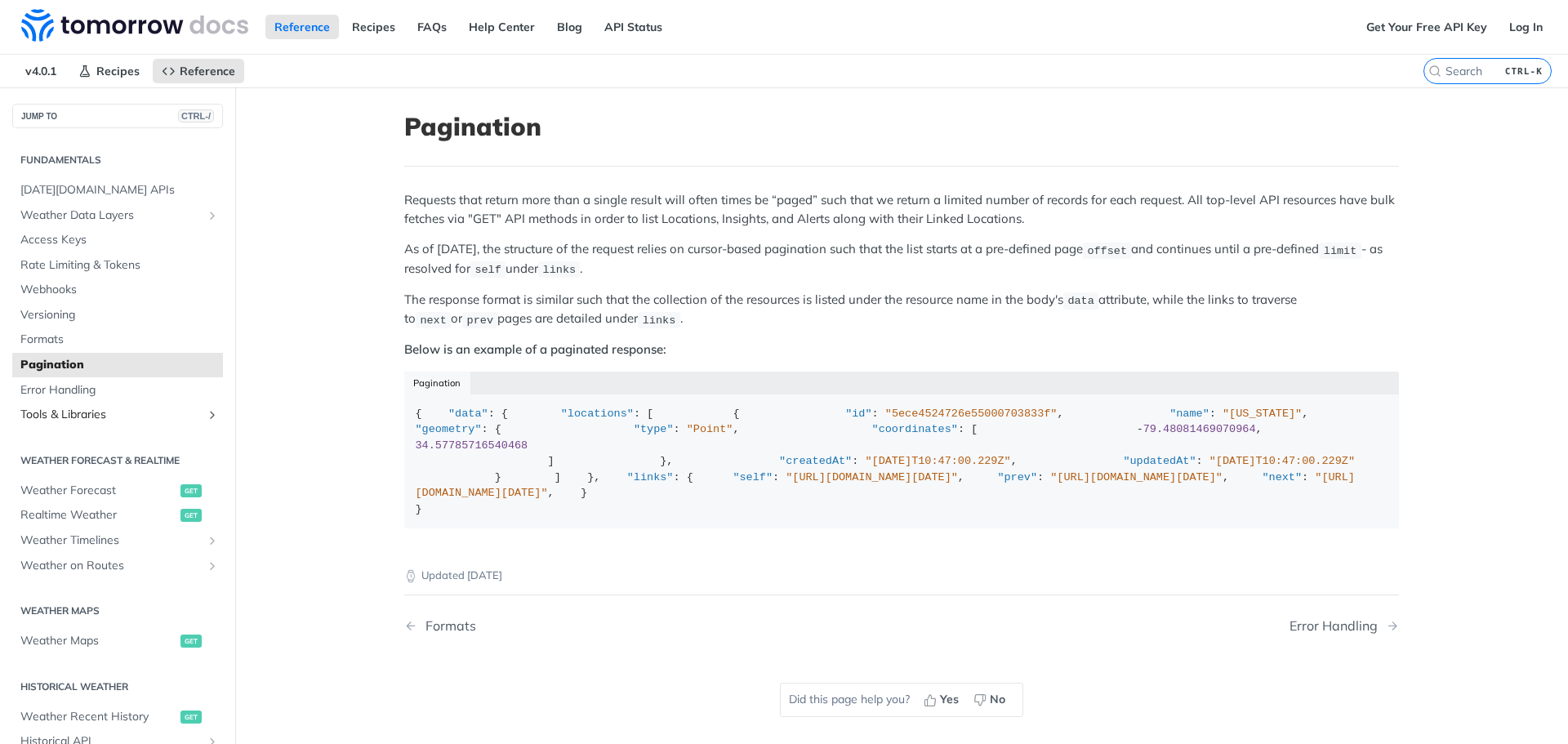
click at [99, 417] on span "Tools & Libraries" at bounding box center [111, 414] width 181 height 16
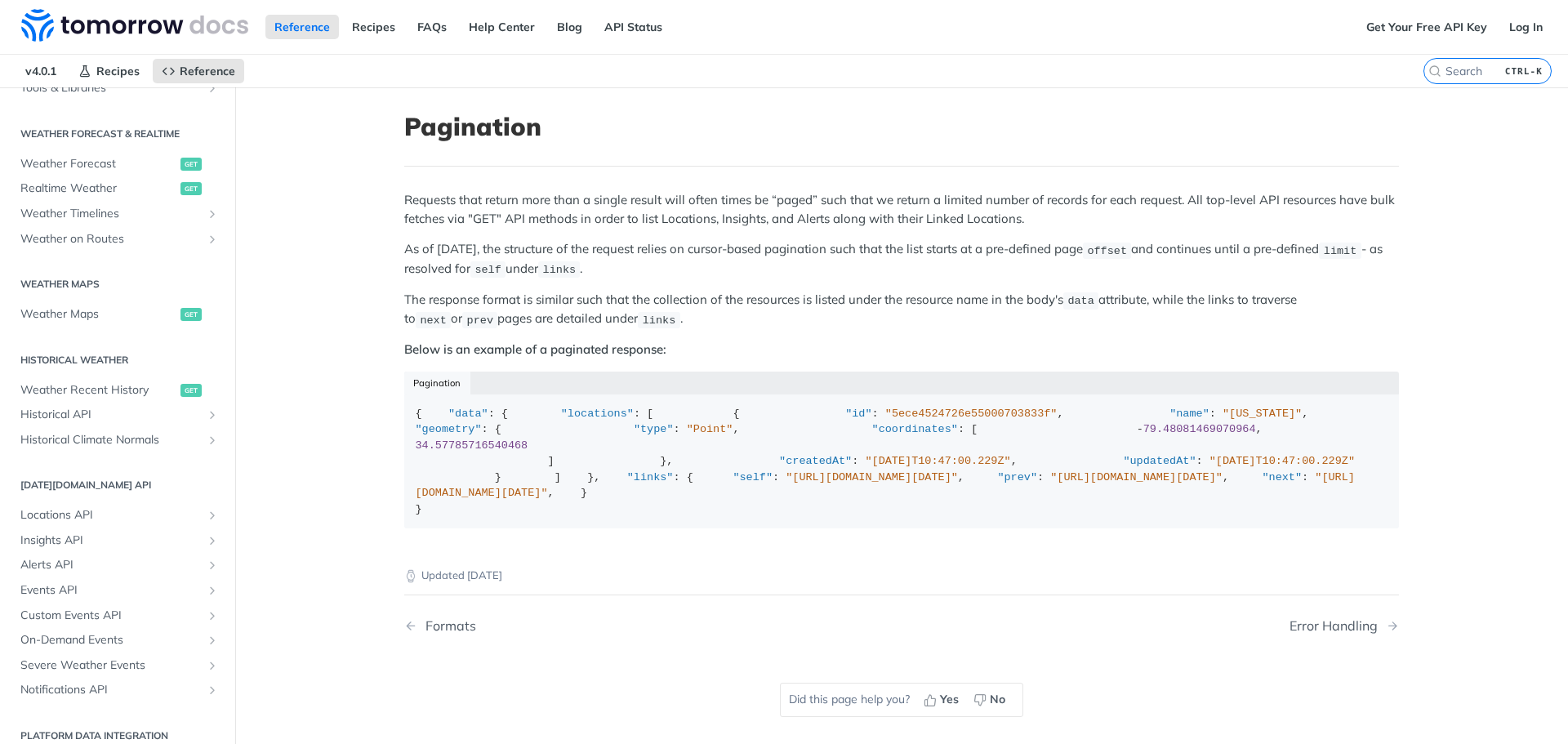
scroll to position [341, 0]
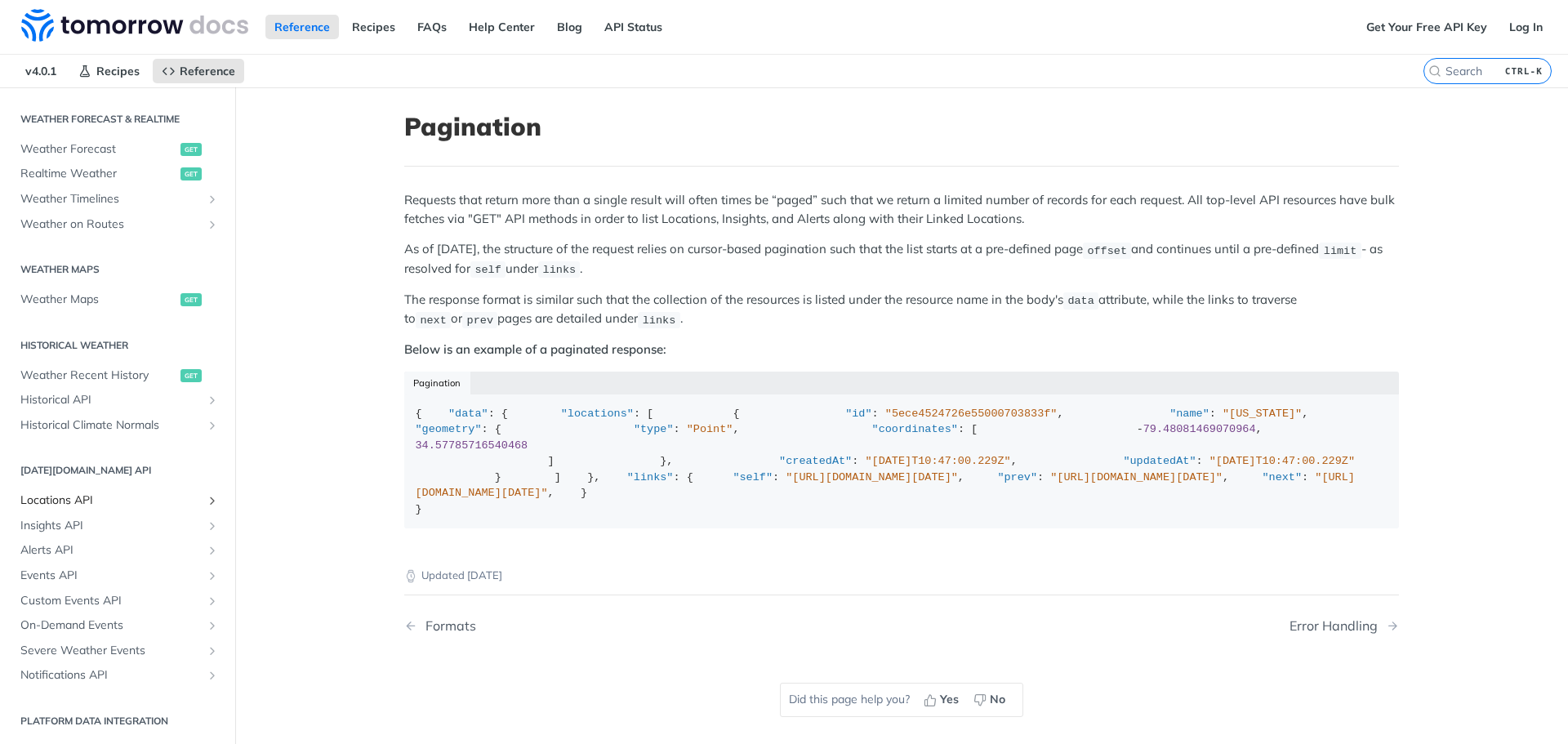
click at [56, 503] on span "Locations API" at bounding box center [111, 500] width 181 height 16
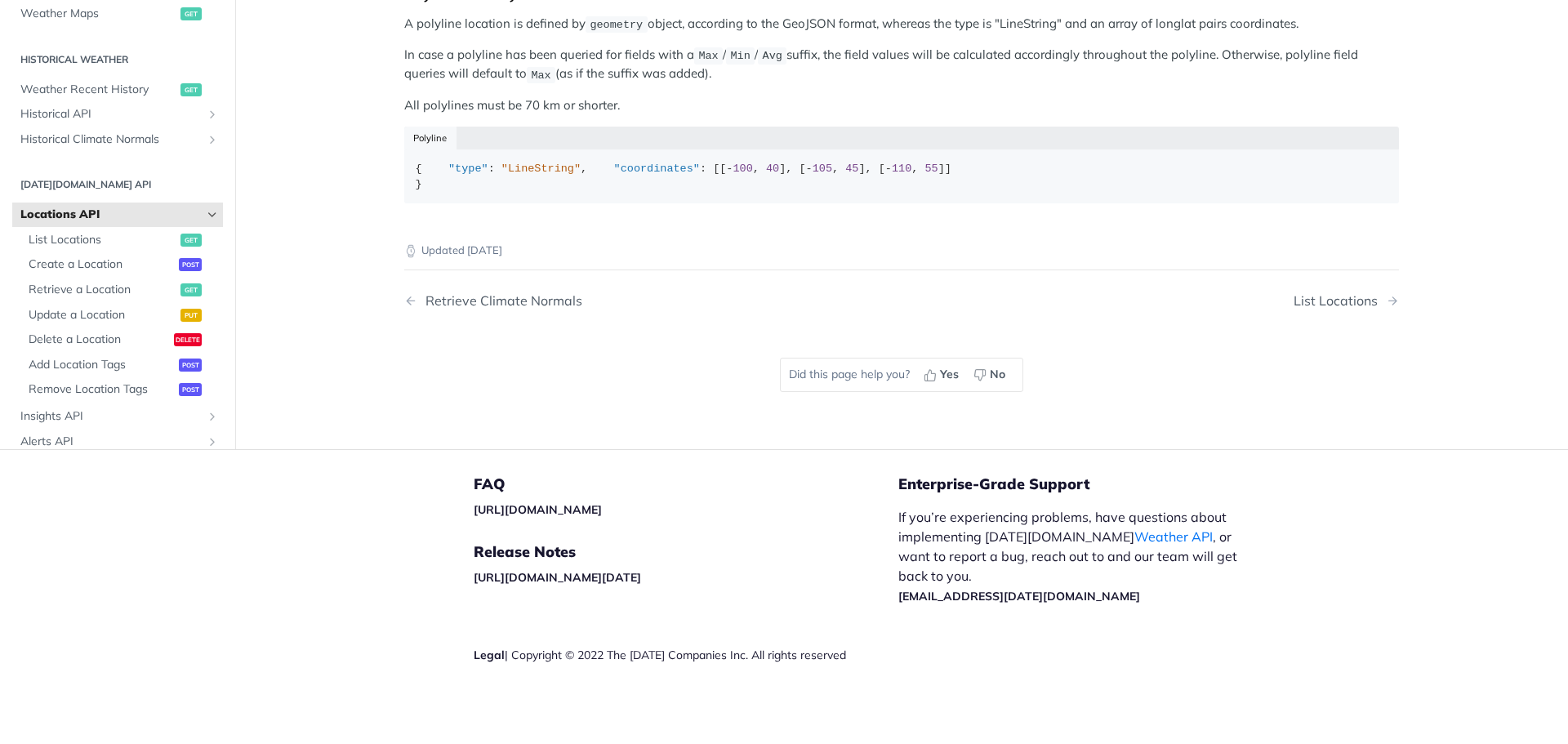
scroll to position [489, 0]
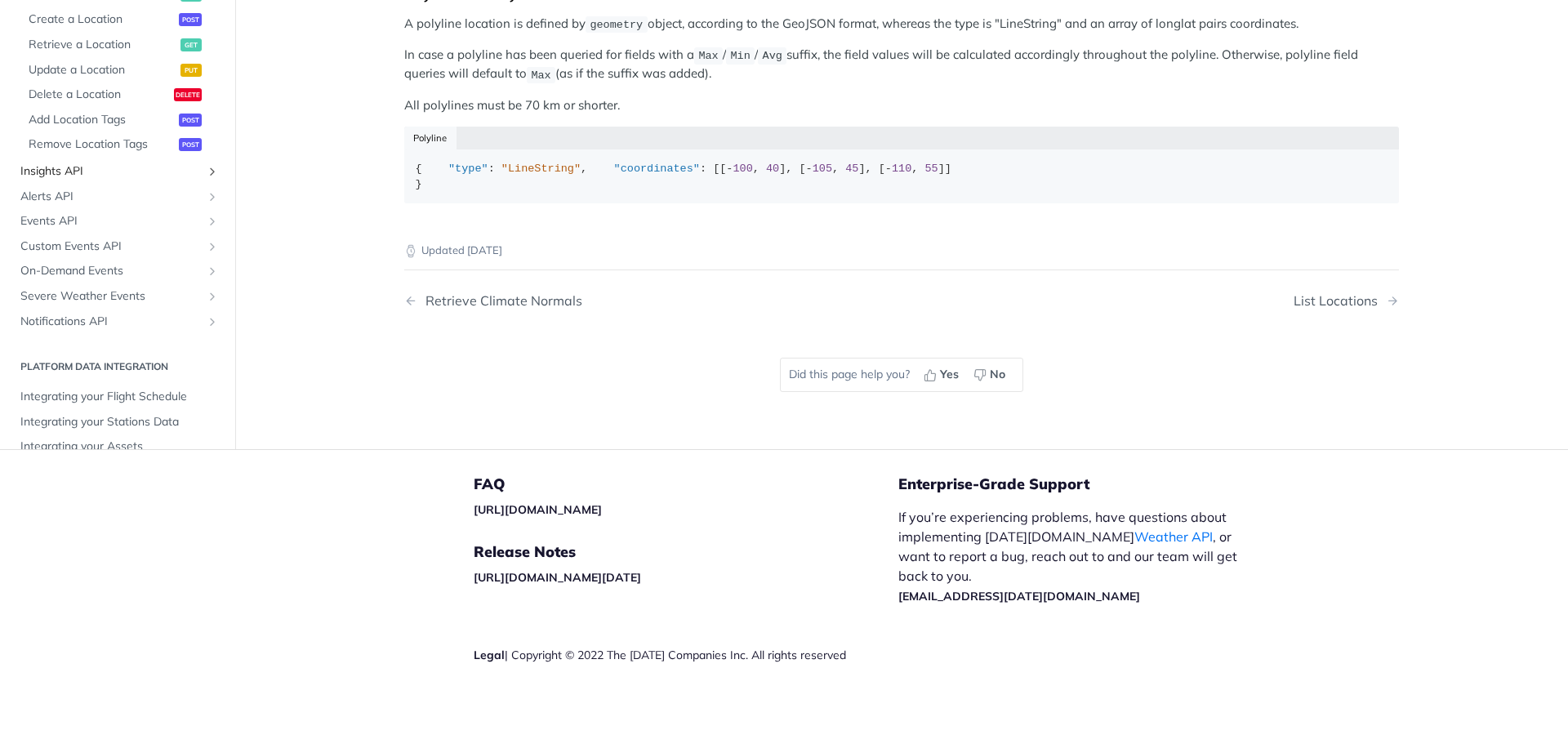
click at [60, 180] on span "Insights API" at bounding box center [111, 171] width 181 height 16
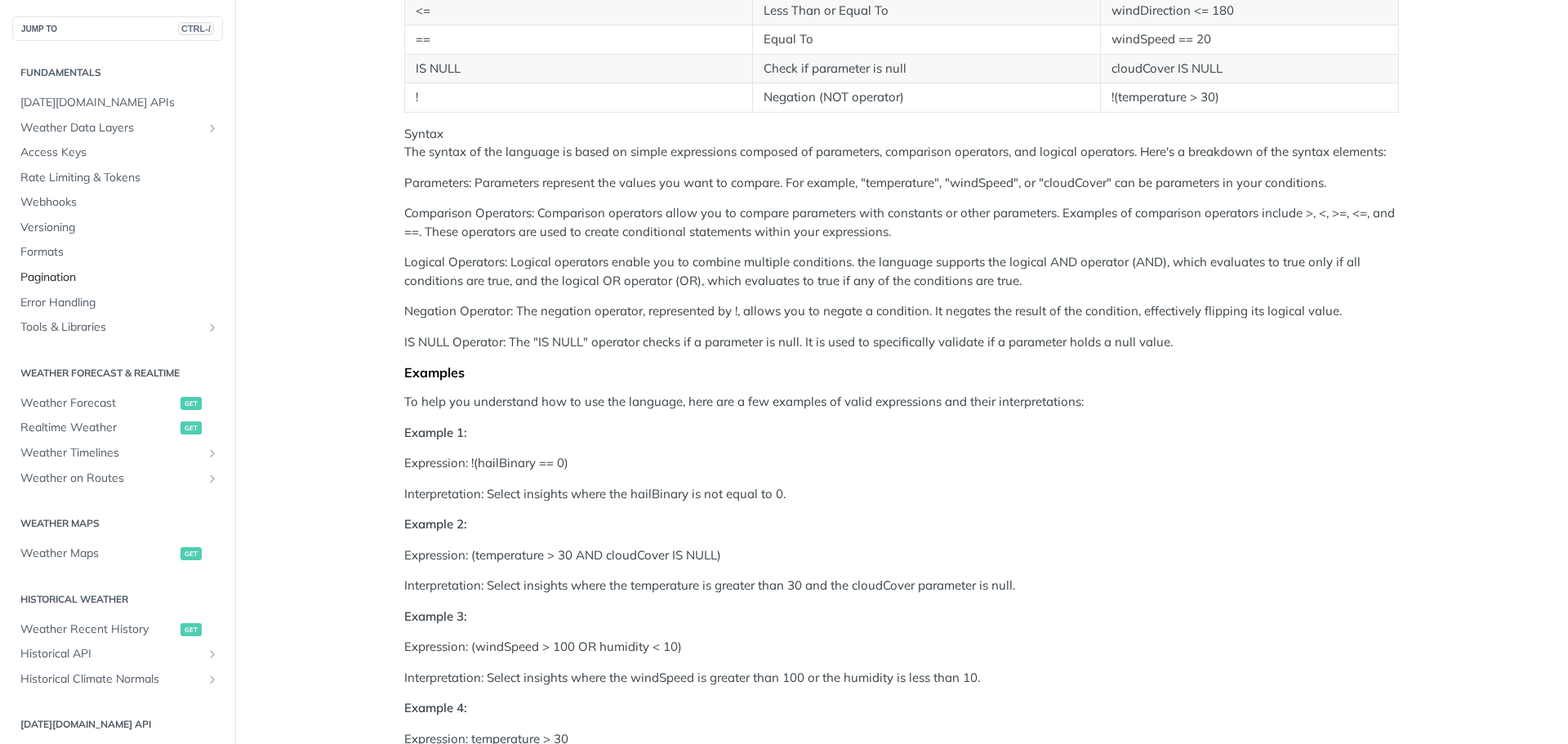
click at [65, 282] on span "Pagination" at bounding box center [120, 277] width 199 height 16
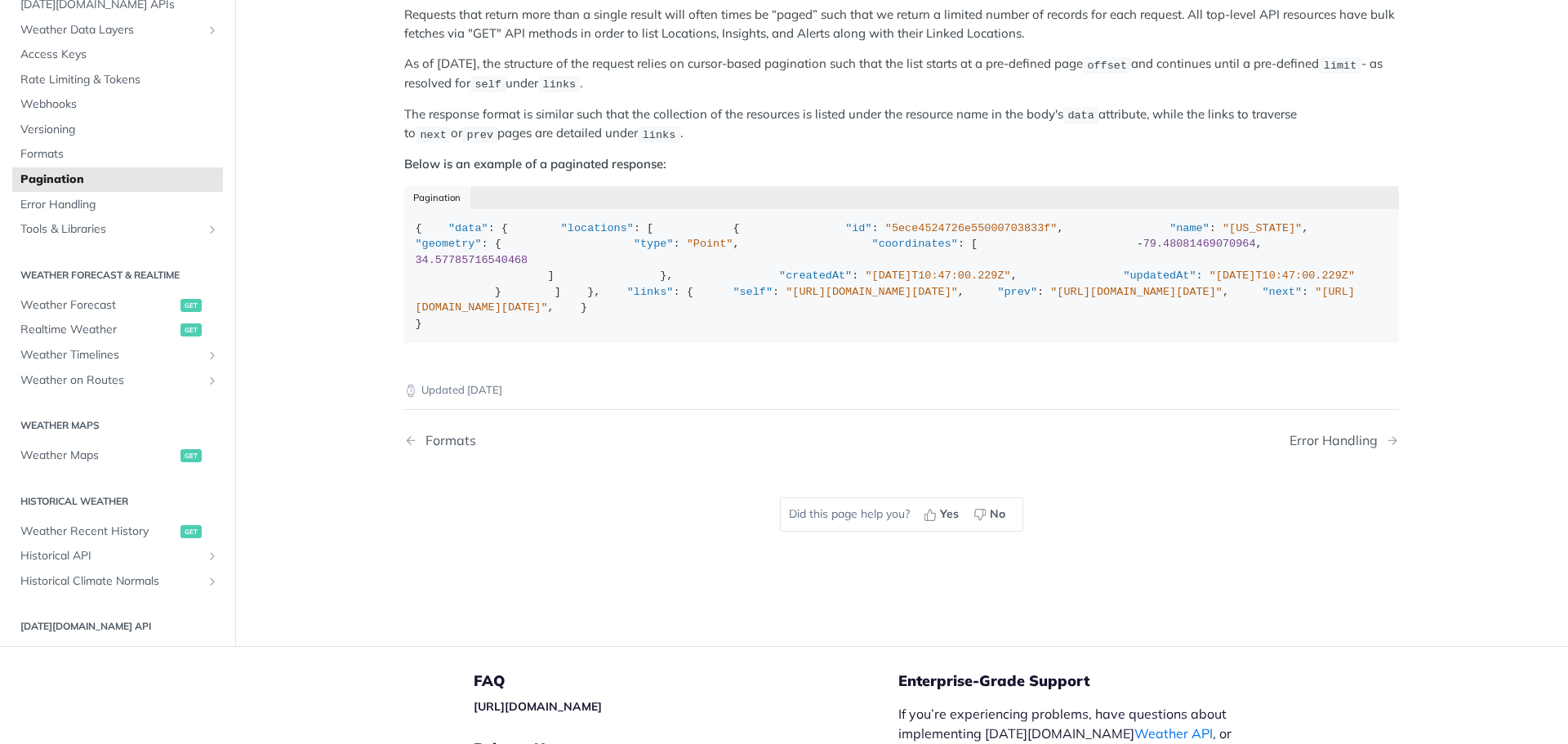
scroll to position [22, 0]
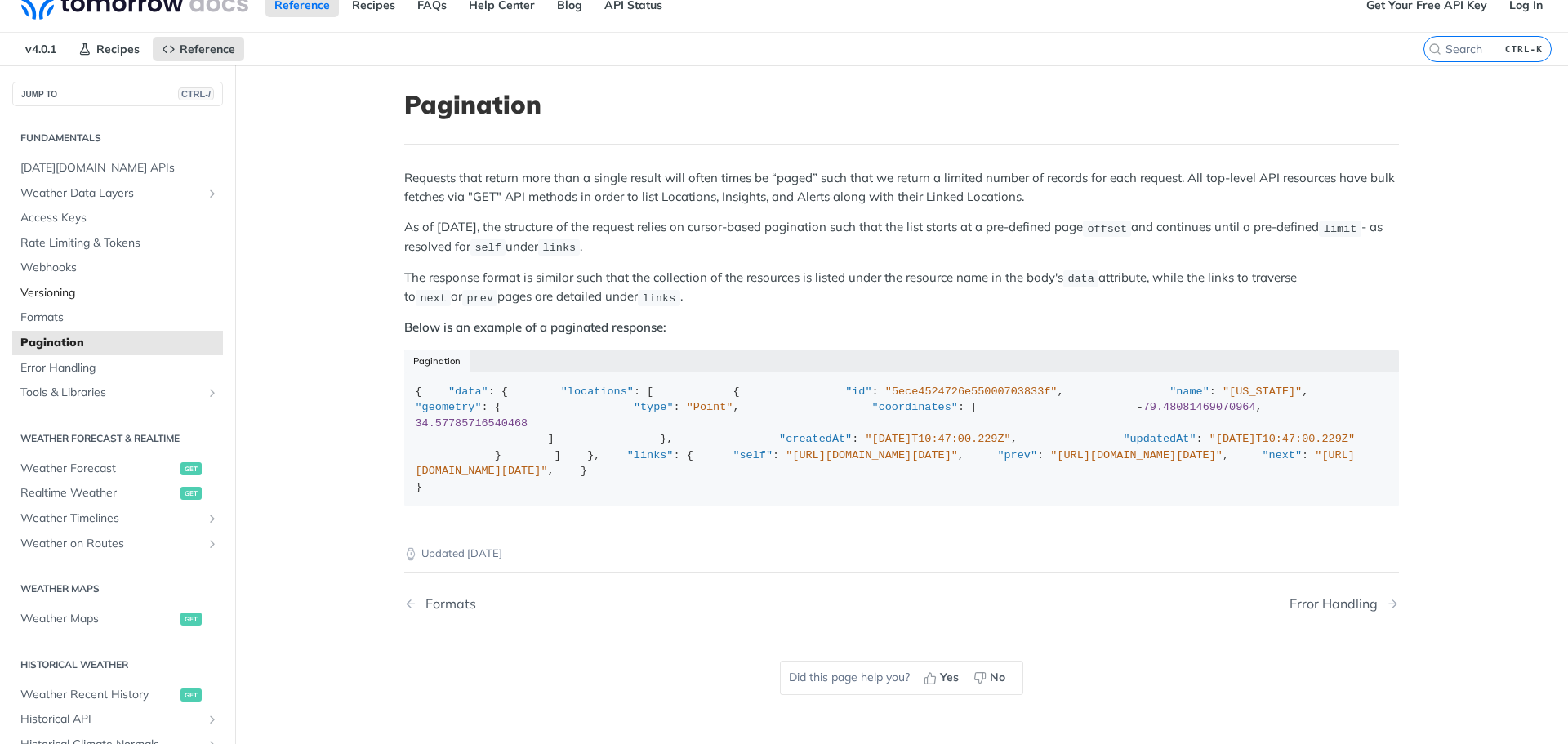
click at [59, 296] on span "Versioning" at bounding box center [120, 293] width 199 height 16
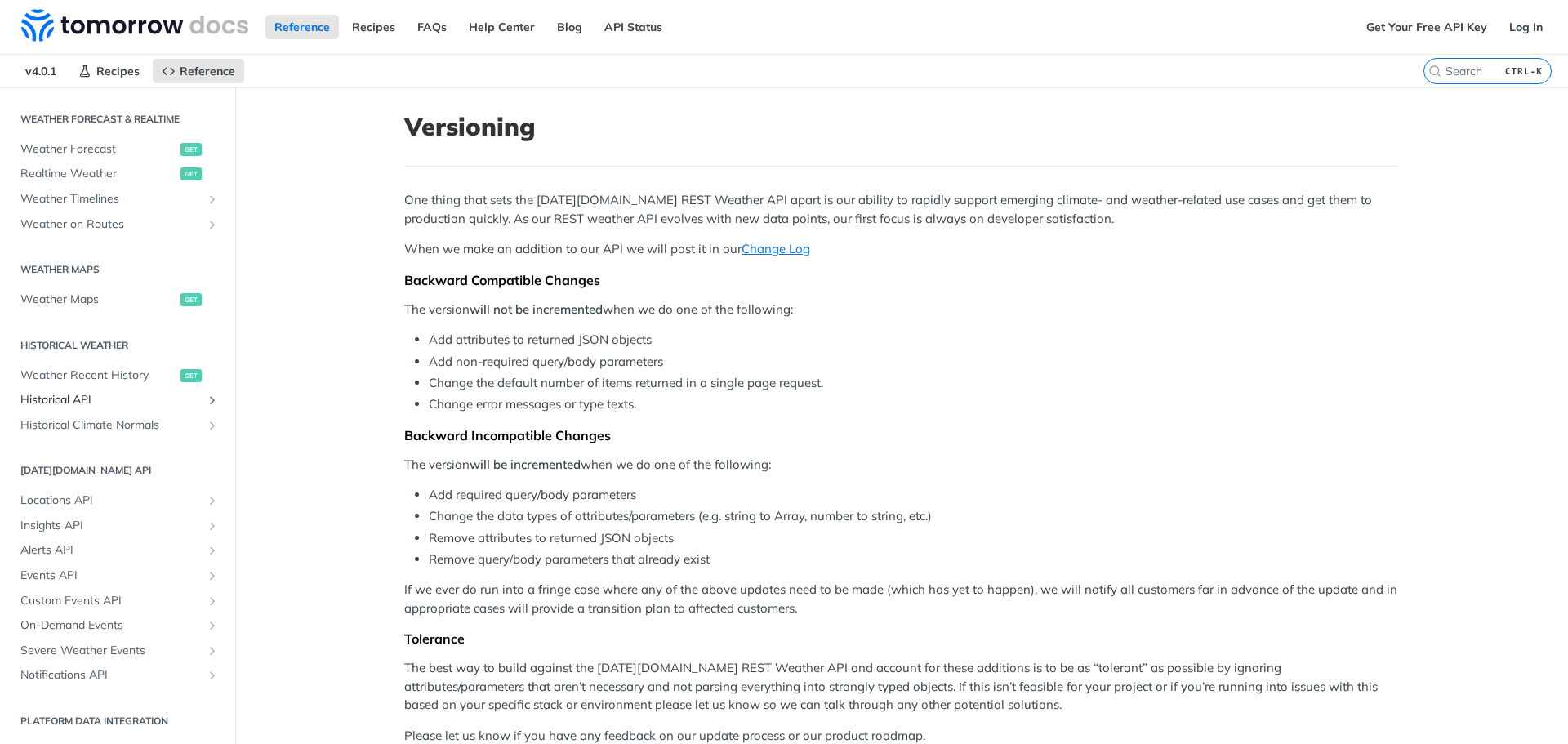
scroll to position [245, 0]
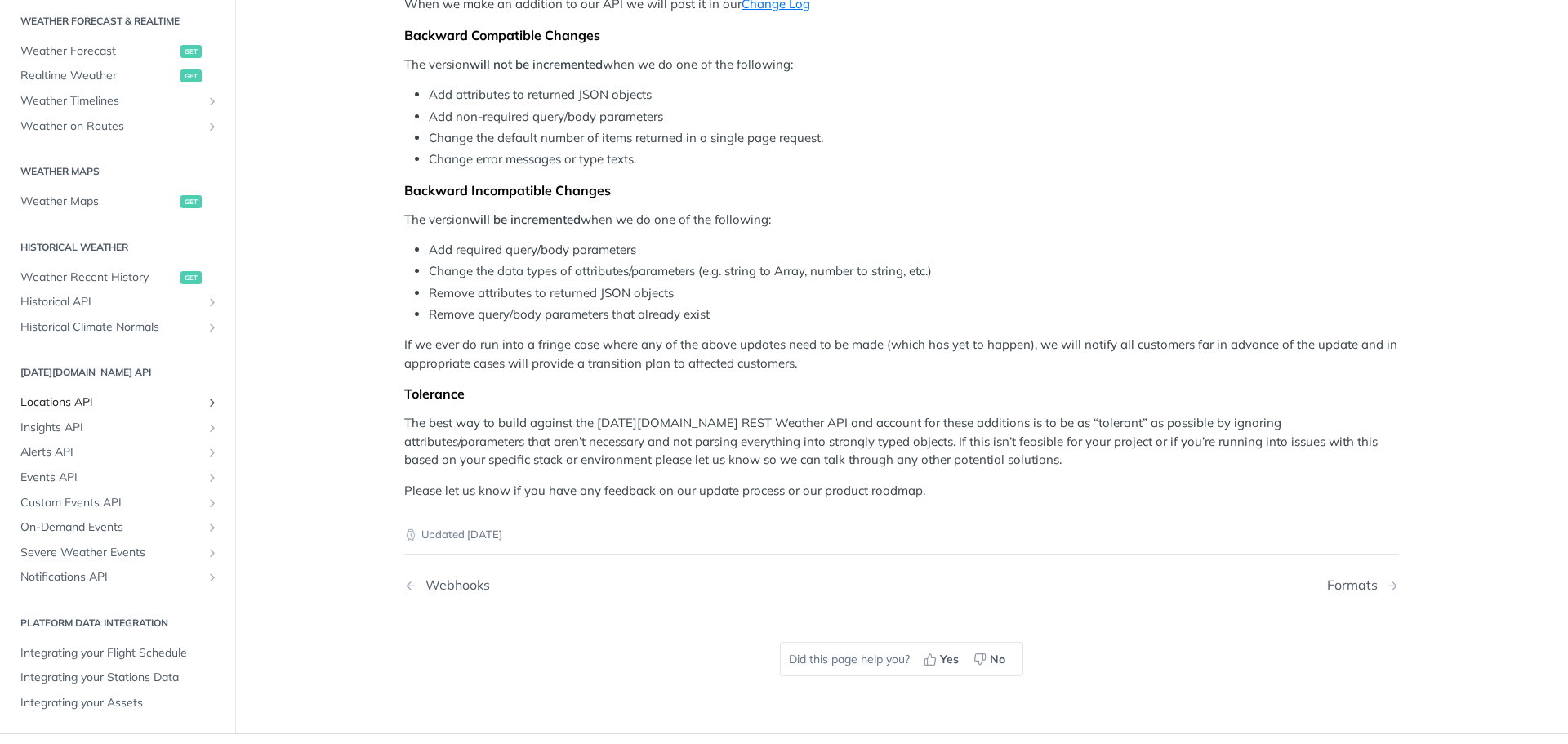
click at [45, 399] on span "Locations API" at bounding box center [111, 402] width 181 height 16
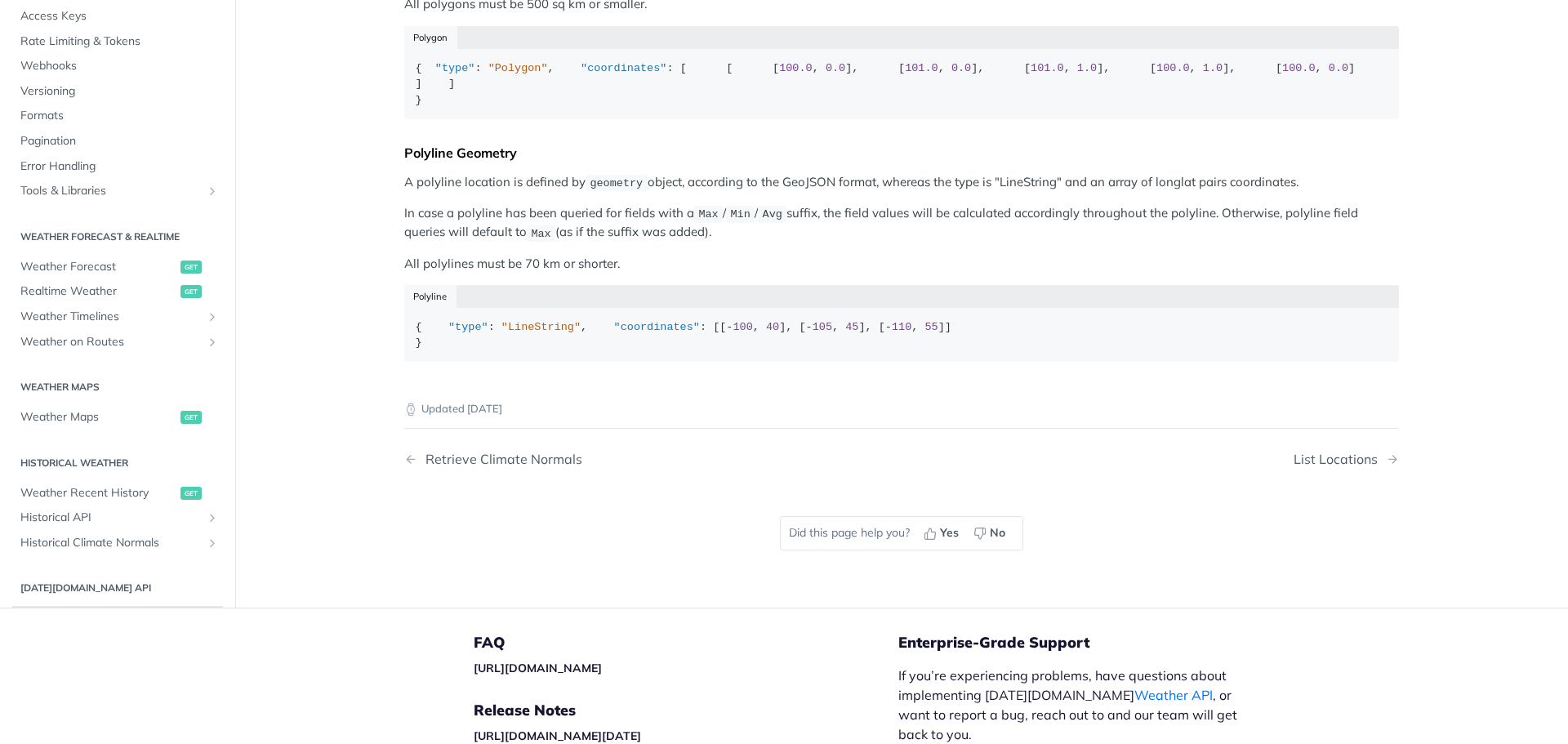
scroll to position [408, 0]
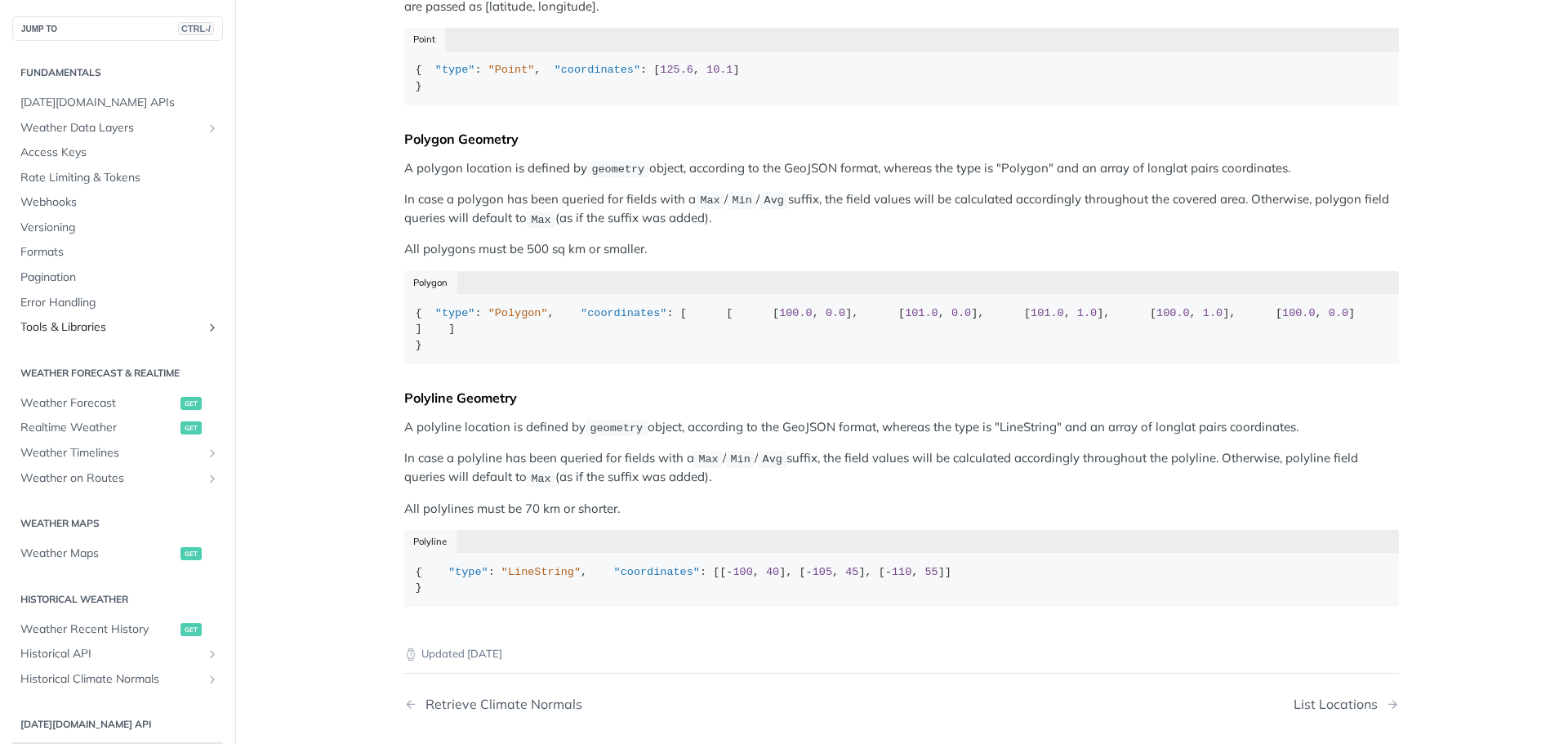
click at [54, 332] on span "Tools & Libraries" at bounding box center [111, 327] width 181 height 16
